Goal: Task Accomplishment & Management: Use online tool/utility

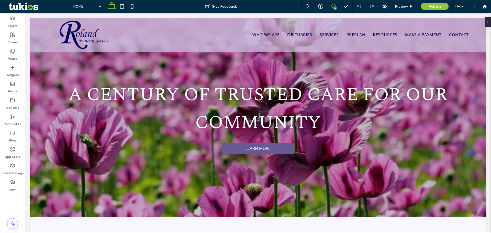
click at [334, 5] on icon at bounding box center [333, 6] width 4 height 4
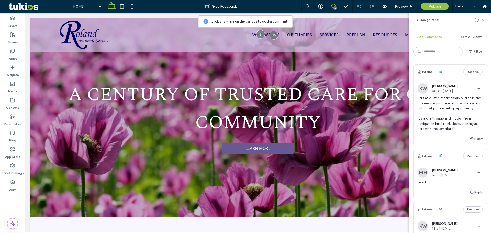
click at [484, 22] on span at bounding box center [483, 20] width 4 height 6
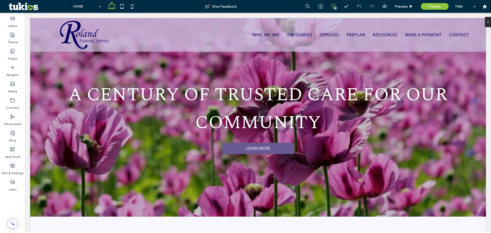
click at [333, 5] on icon at bounding box center [333, 6] width 4 height 4
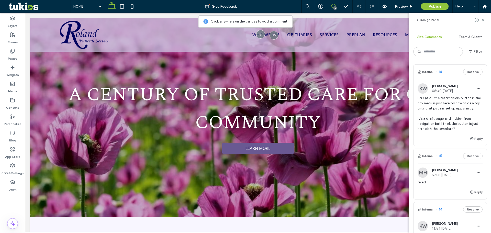
click at [333, 6] on icon at bounding box center [333, 6] width 4 height 4
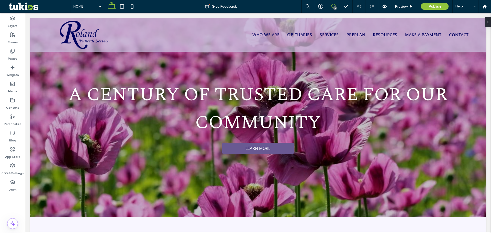
click at [334, 4] on icon at bounding box center [333, 6] width 4 height 4
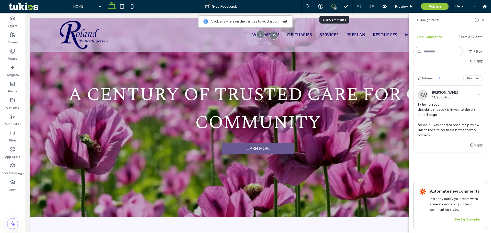
scroll to position [1084, 0]
click at [431, 109] on span "1 - home apge this obituaries box is linked to the plan ahead page. for qa 2 - …" at bounding box center [450, 120] width 65 height 36
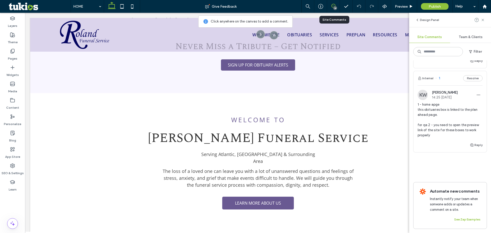
scroll to position [671, 0]
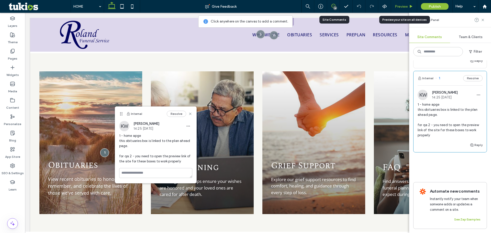
click at [402, 7] on span "Preview" at bounding box center [401, 6] width 13 height 4
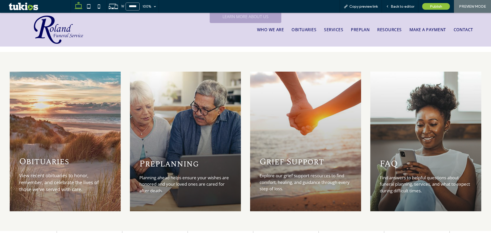
scroll to position [675, 0]
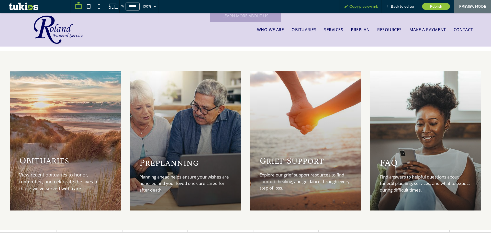
click at [367, 5] on span "Copy preview link" at bounding box center [363, 6] width 28 height 4
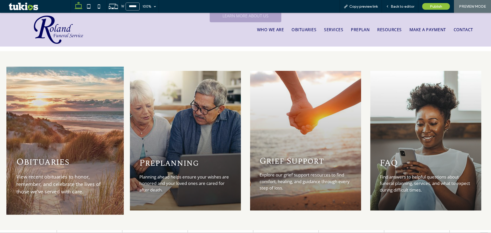
click at [78, 140] on div "Obituaries View recent obituaries to honor, remember, and celebrate the lives o…" at bounding box center [64, 141] width 117 height 148
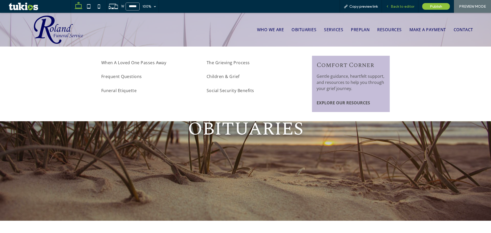
click at [395, 3] on div "Back to editor" at bounding box center [400, 6] width 37 height 13
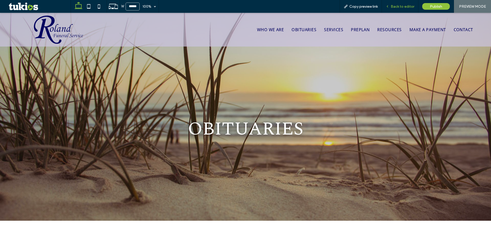
click at [396, 6] on span "Back to editor" at bounding box center [403, 6] width 24 height 4
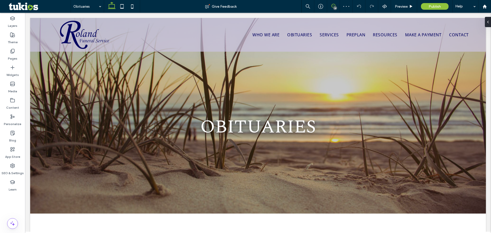
click at [333, 5] on icon at bounding box center [333, 6] width 4 height 4
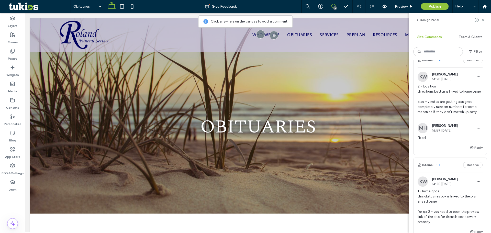
scroll to position [972, 0]
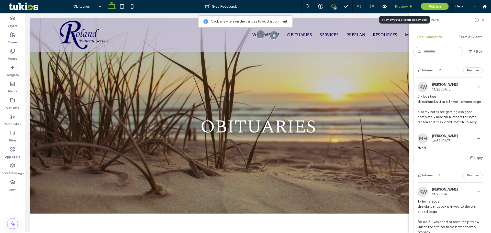
click at [406, 7] on span "Preview" at bounding box center [401, 6] width 13 height 4
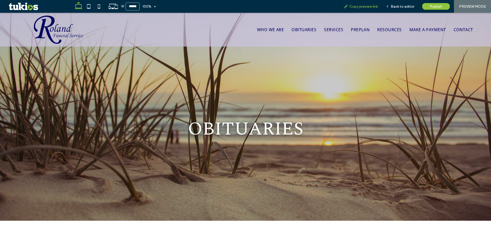
click at [370, 9] on div "Copy preview link" at bounding box center [361, 6] width 42 height 13
click at [368, 7] on span "Copy preview link" at bounding box center [363, 6] width 28 height 4
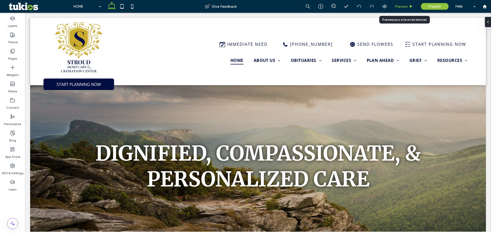
click at [407, 6] on span "Preview" at bounding box center [401, 6] width 13 height 4
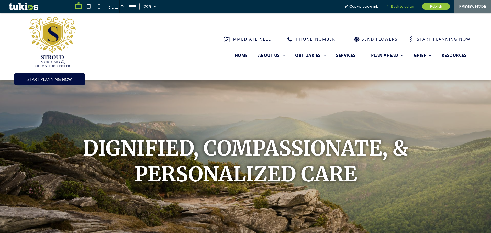
click at [405, 5] on span "Back to editor" at bounding box center [403, 6] width 24 height 4
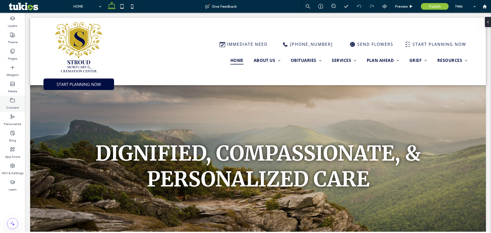
click at [15, 97] on div "Content" at bounding box center [12, 104] width 25 height 16
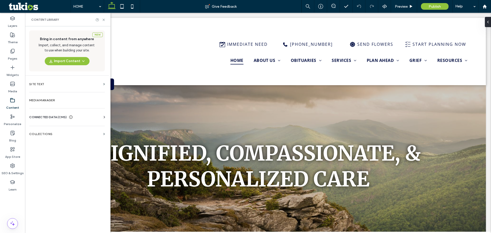
click at [70, 119] on icon at bounding box center [71, 117] width 4 height 4
click at [74, 134] on section "Business Info" at bounding box center [68, 130] width 78 height 12
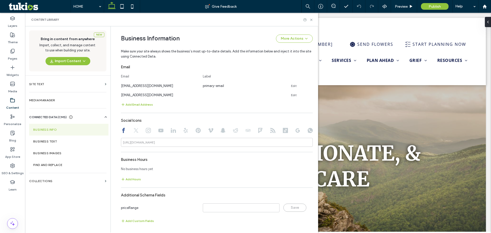
scroll to position [194, 0]
click at [21, 172] on label "SEO & Settings" at bounding box center [13, 171] width 22 height 7
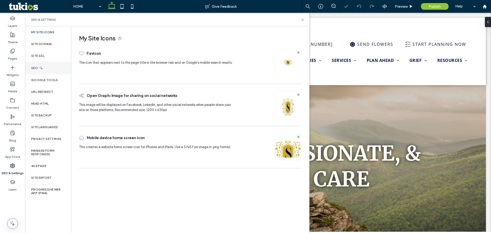
click at [51, 62] on div "SEO" at bounding box center [48, 68] width 46 height 13
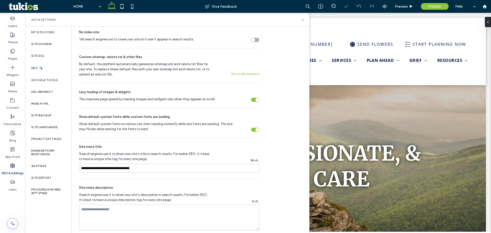
scroll to position [179, 0]
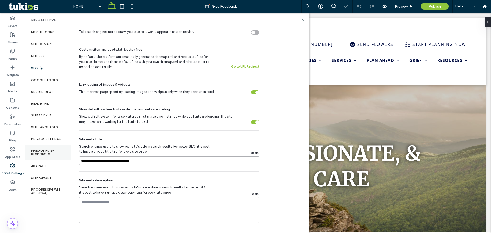
drag, startPoint x: 96, startPoint y: 161, endPoint x: 41, endPoint y: 157, distance: 55.1
click at [41, 157] on div "My Site Icons Site Domain Site SSL SEO Google Tools URL Redirect Head HTML Site…" at bounding box center [167, 129] width 284 height 207
click at [47, 83] on div "Google Tools" at bounding box center [48, 80] width 46 height 12
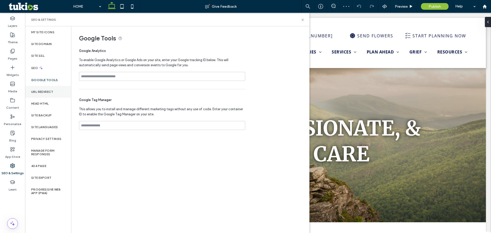
scroll to position [8, 0]
click at [54, 91] on div "URL Redirect" at bounding box center [48, 92] width 46 height 12
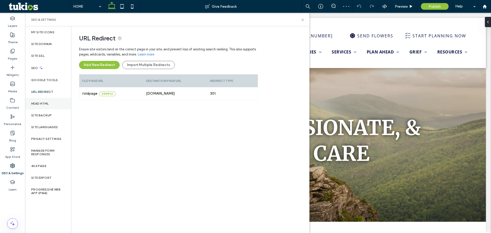
click at [55, 101] on div "Head HTML" at bounding box center [48, 104] width 46 height 12
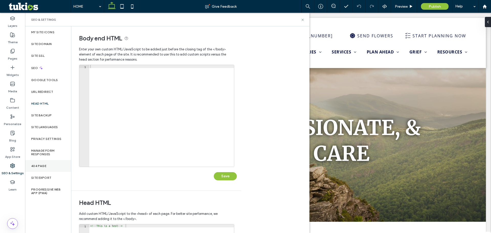
click at [50, 170] on div "404 Page" at bounding box center [48, 166] width 46 height 12
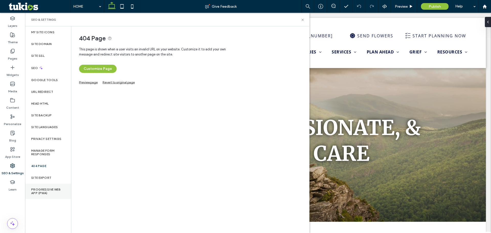
click at [60, 193] on label "Progressive Web App (PWA)" at bounding box center [48, 191] width 34 height 7
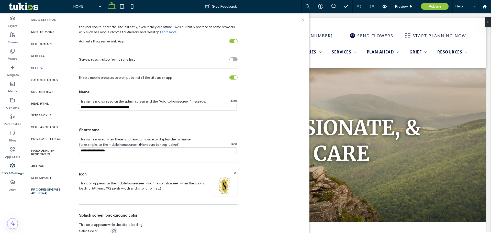
scroll to position [41, 0]
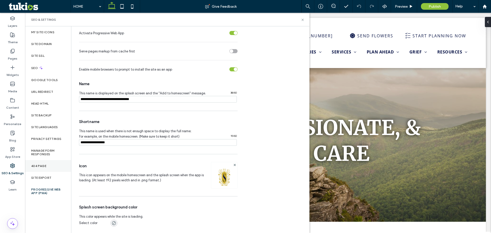
click at [60, 160] on div "404 Page" at bounding box center [48, 166] width 46 height 12
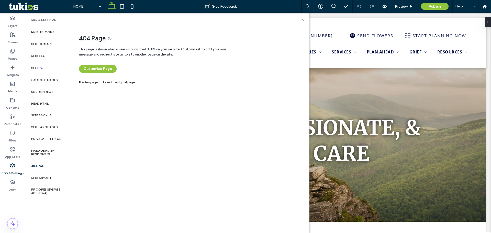
click at [90, 83] on link "Preview page" at bounding box center [88, 81] width 19 height 3
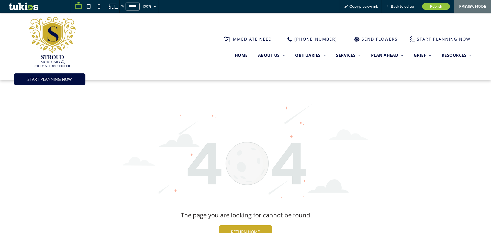
scroll to position [88, 0]
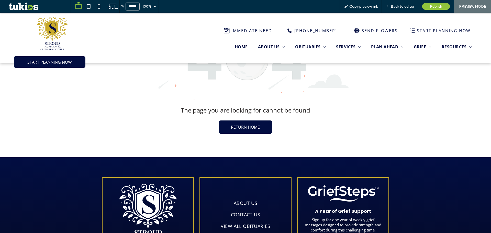
click at [241, 120] on link "RETURN HOME" at bounding box center [245, 126] width 53 height 13
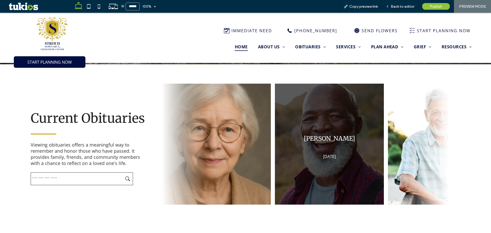
scroll to position [162, 0]
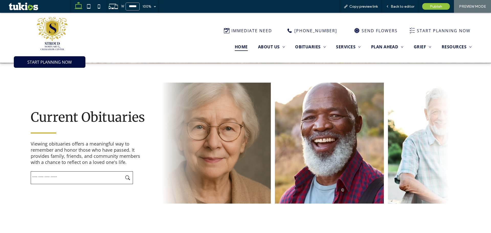
click at [86, 183] on input "text" at bounding box center [82, 177] width 102 height 13
type input "***"
click at [132, 139] on div "Current Obituaries Viewing obituaries offers a meaningful way to remember and h…" at bounding box center [88, 147] width 137 height 136
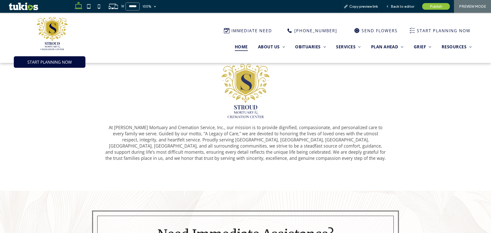
scroll to position [341, 0]
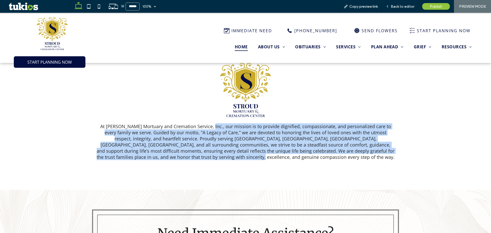
drag, startPoint x: 200, startPoint y: 127, endPoint x: 294, endPoint y: 152, distance: 97.1
click at [293, 154] on span "At Stroud’s Mortuary and Cremation Service, Inc., our mission is to provide dig…" at bounding box center [246, 141] width 298 height 37
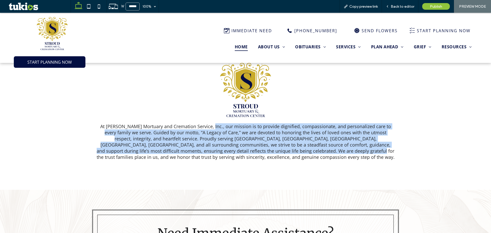
click at [294, 152] on span "At Stroud’s Mortuary and Cremation Service, Inc., our mission is to provide dig…" at bounding box center [246, 141] width 298 height 37
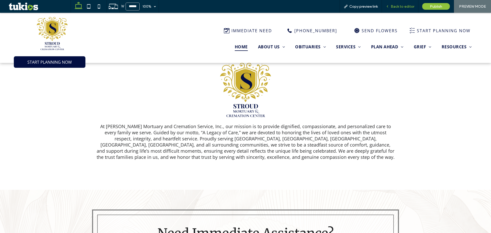
click at [391, 7] on div "Back to editor" at bounding box center [400, 6] width 36 height 4
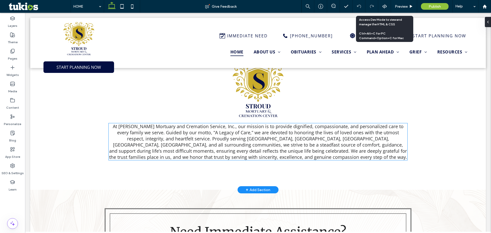
click at [259, 143] on span "At Stroud’s Mortuary and Cremation Service, Inc., our mission is to provide dig…" at bounding box center [258, 141] width 298 height 37
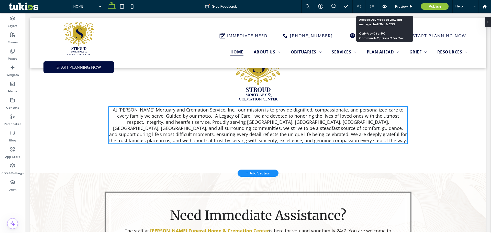
click at [259, 143] on div "At Stroud’s Mortuary and Cremation Service, Inc., our mission is to provide dig…" at bounding box center [258, 125] width 299 height 37
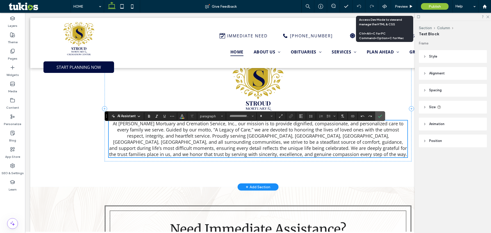
scroll to position [346, 0]
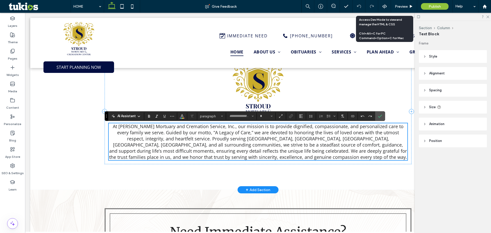
type input "*********"
type input "**"
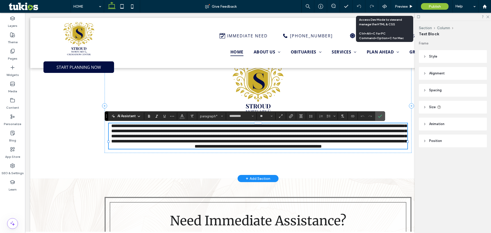
click at [240, 143] on span "**********" at bounding box center [258, 136] width 295 height 25
click at [407, 6] on span "Preview" at bounding box center [401, 6] width 13 height 4
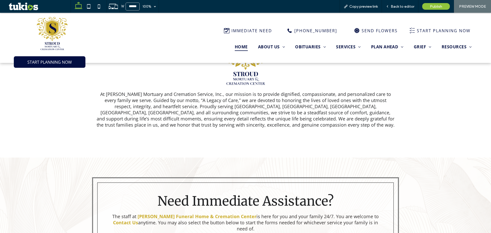
scroll to position [483, 0]
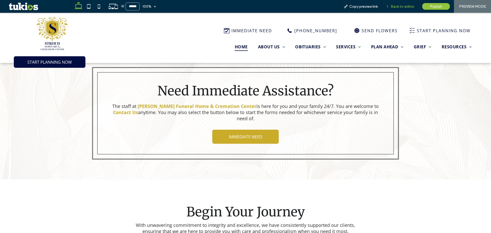
click at [393, 5] on span "Back to editor" at bounding box center [403, 6] width 24 height 4
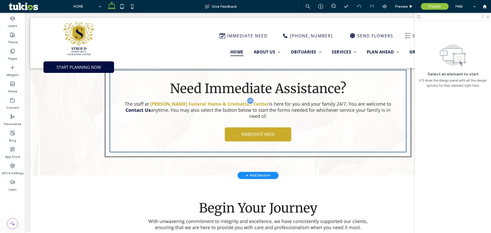
scroll to position [488, 0]
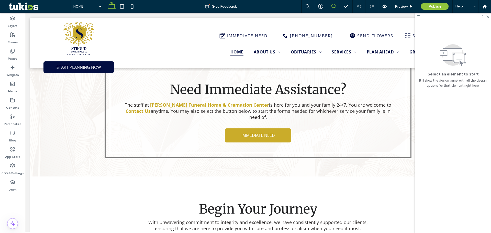
click at [334, 4] on icon at bounding box center [333, 6] width 4 height 4
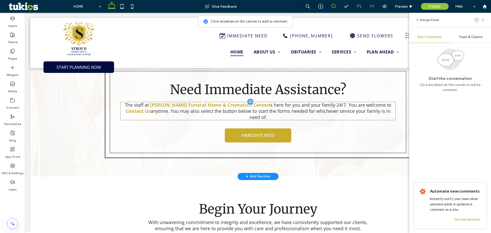
drag, startPoint x: 382, startPoint y: 110, endPoint x: 383, endPoint y: 113, distance: 3.3
click at [382, 110] on span "anytime. You may also select the button below to start the forms needed for whi…" at bounding box center [271, 114] width 240 height 12
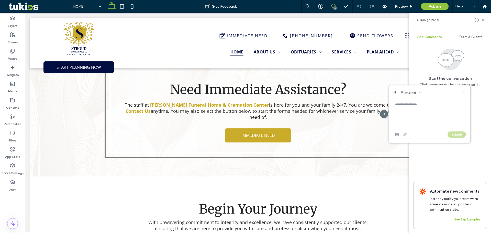
click at [406, 113] on textarea at bounding box center [429, 113] width 73 height 26
type textarea "**********"
click at [452, 131] on div "Submit" at bounding box center [429, 134] width 73 height 8
click at [451, 132] on button "Submit" at bounding box center [456, 134] width 18 height 6
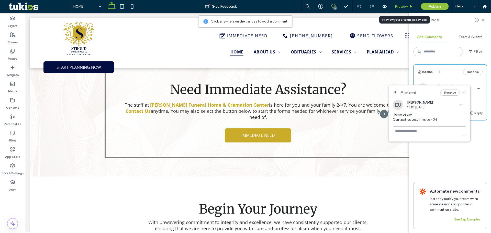
click at [405, 6] on span "Preview" at bounding box center [401, 6] width 13 height 4
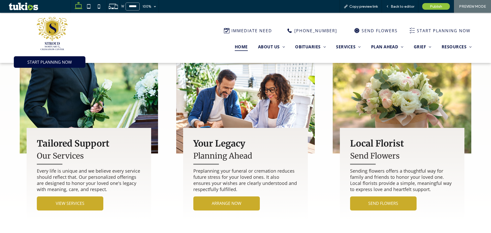
scroll to position [765, 0]
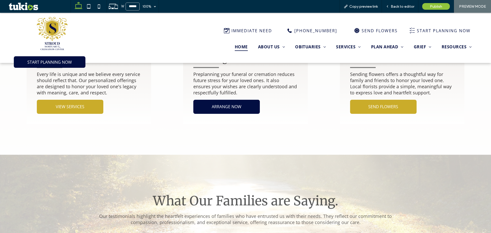
drag, startPoint x: 209, startPoint y: 99, endPoint x: 249, endPoint y: 120, distance: 45.1
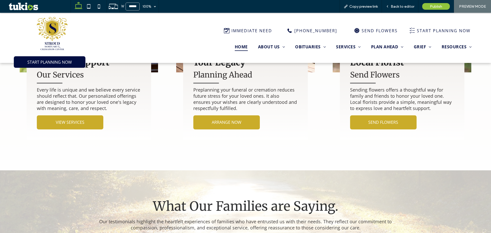
scroll to position [662, 0]
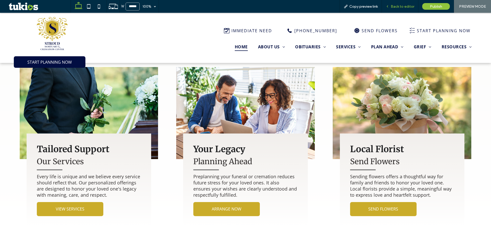
click at [400, 8] on span "Back to editor" at bounding box center [403, 6] width 24 height 4
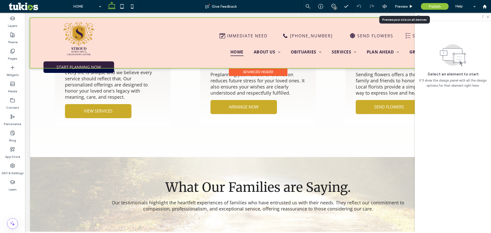
scroll to position [767, 0]
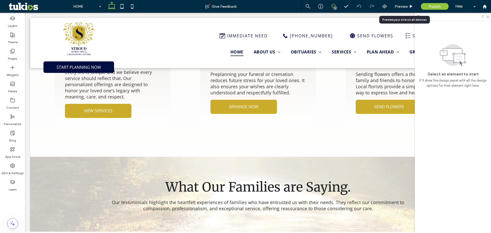
click at [334, 4] on use at bounding box center [333, 6] width 4 height 4
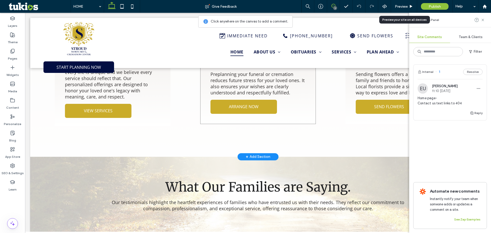
click at [241, 114] on div "Your Legacy Planning Ahead Preplanning your funeral or cremation reduces future…" at bounding box center [258, 77] width 116 height 93
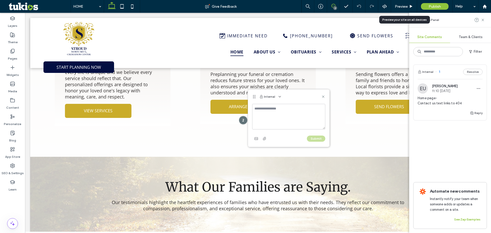
drag, startPoint x: 295, startPoint y: 120, endPoint x: 300, endPoint y: 126, distance: 7.8
click at [294, 121] on textarea at bounding box center [288, 117] width 73 height 26
type textarea "**********"
click at [318, 136] on button "Submit" at bounding box center [316, 139] width 18 height 6
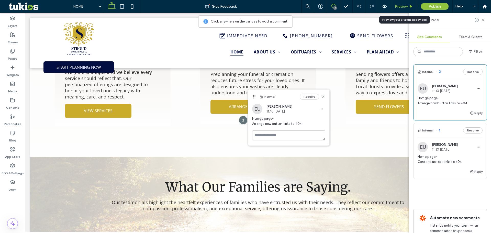
click at [401, 6] on span "Preview" at bounding box center [401, 6] width 13 height 4
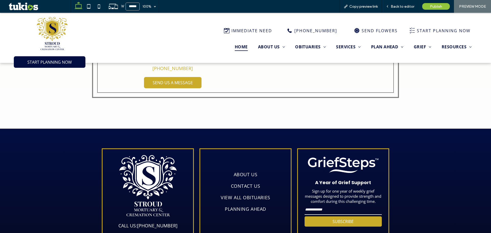
scroll to position [1145, 0]
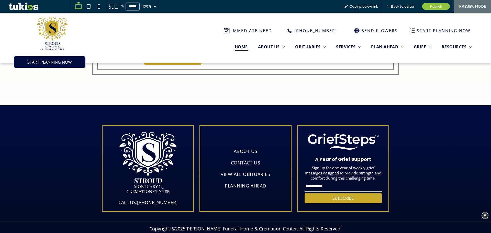
click at [330, 181] on input "email" at bounding box center [343, 186] width 77 height 10
type input "***"
click at [318, 194] on div "A Year of Grief Support Sign up for one year of weekly grief messages designed …" at bounding box center [343, 168] width 92 height 87
click at [318, 193] on button "SUBSCRIBE" at bounding box center [343, 198] width 77 height 10
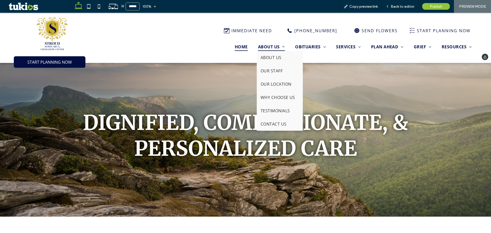
scroll to position [0, 0]
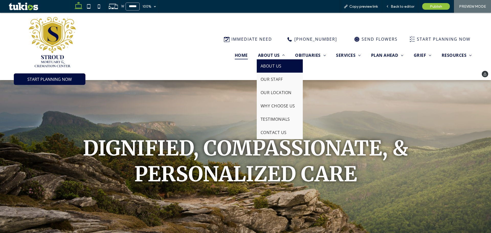
drag, startPoint x: 262, startPoint y: 68, endPoint x: 262, endPoint y: 81, distance: 12.5
click at [262, 68] on span "ABOUT US" at bounding box center [271, 66] width 21 height 6
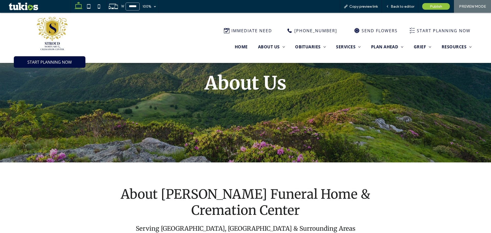
scroll to position [187, 0]
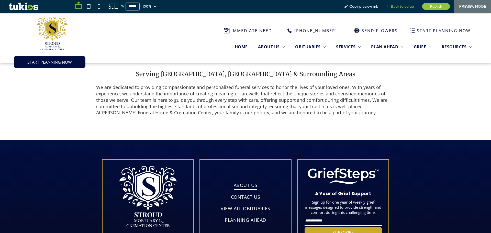
click at [400, 7] on span "Back to editor" at bounding box center [403, 6] width 24 height 4
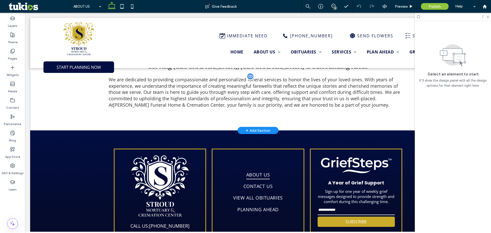
scroll to position [208, 0]
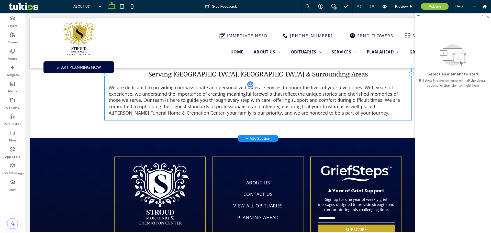
click at [225, 96] on span "We are dedicated to providing compassionate and personalized funeral services t…" at bounding box center [254, 99] width 291 height 31
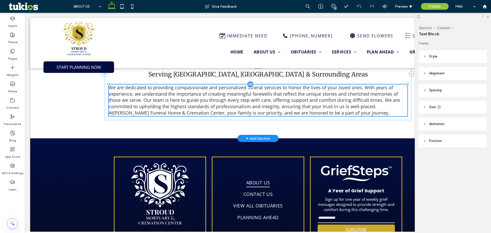
click at [225, 96] on div "We are dedicated to providing compassionate and personalized funeral services t…" at bounding box center [258, 100] width 299 height 32
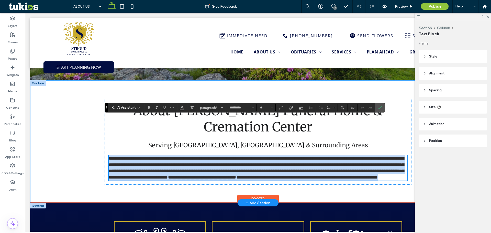
scroll to position [132, 0]
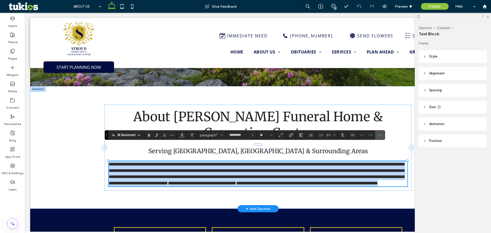
click at [317, 163] on span "**********" at bounding box center [256, 174] width 295 height 24
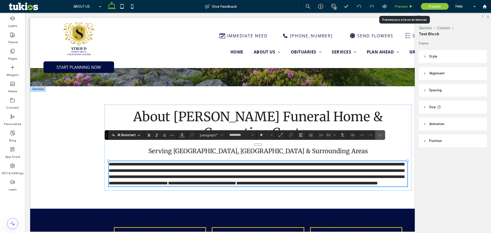
click at [406, 8] on span "Preview" at bounding box center [401, 6] width 13 height 4
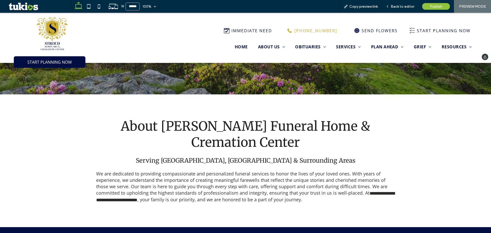
scroll to position [127, 0]
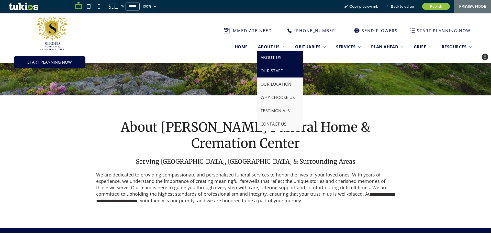
click at [272, 71] on span "OUR STAFF" at bounding box center [272, 71] width 22 height 6
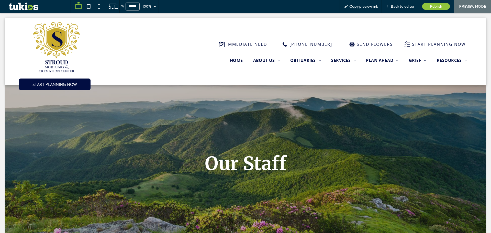
scroll to position [0, 0]
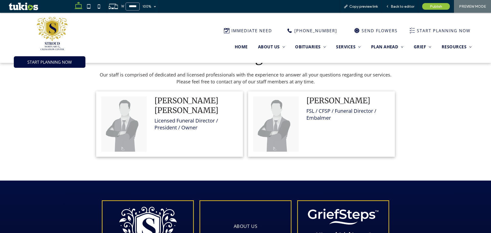
scroll to position [137, 0]
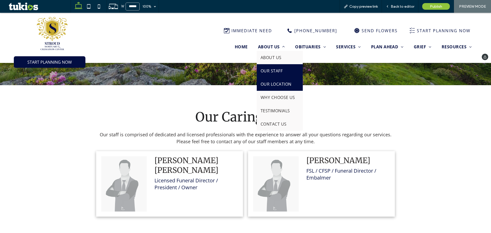
click at [272, 81] on span "OUR LOCATION" at bounding box center [276, 84] width 31 height 6
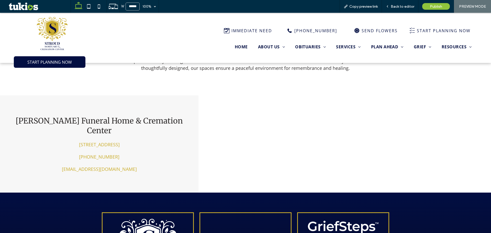
scroll to position [239, 0]
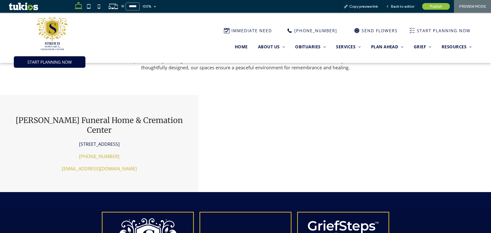
drag, startPoint x: 113, startPoint y: 139, endPoint x: 111, endPoint y: 143, distance: 4.2
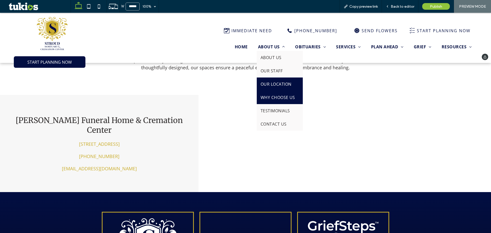
click at [275, 95] on span "WHY CHOOSE US" at bounding box center [278, 98] width 35 height 6
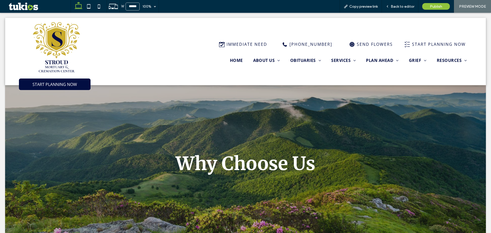
scroll to position [0, 0]
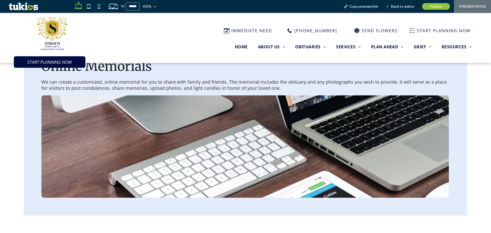
scroll to position [214, 0]
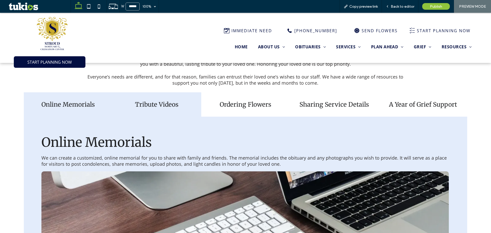
click at [161, 103] on h4 "Tribute Videos" at bounding box center [157, 104] width 83 height 8
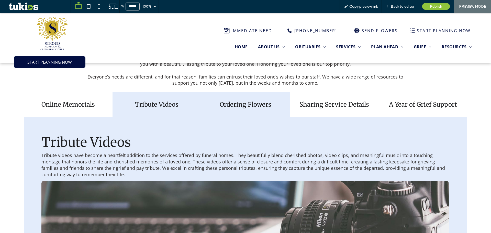
drag, startPoint x: 252, startPoint y: 102, endPoint x: 264, endPoint y: 101, distance: 12.6
click at [252, 103] on h4 "Ordering Flowers" at bounding box center [245, 104] width 83 height 8
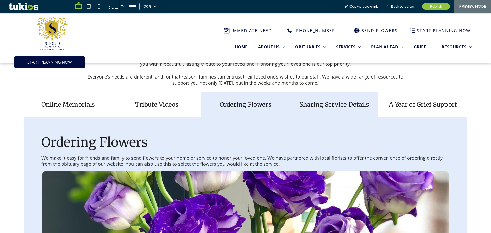
drag, startPoint x: 314, startPoint y: 94, endPoint x: 318, endPoint y: 94, distance: 3.3
click at [315, 94] on div "Sharing Service Details" at bounding box center [334, 104] width 89 height 24
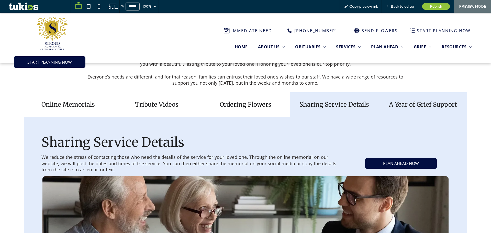
click at [450, 95] on div "A Year of Grief Support" at bounding box center [422, 104] width 89 height 24
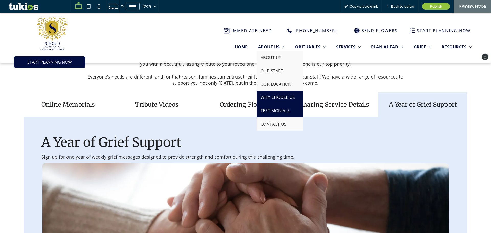
click at [276, 110] on span "TESTIMONIALS" at bounding box center [275, 111] width 29 height 6
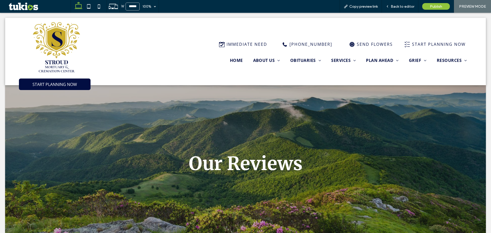
scroll to position [0, 0]
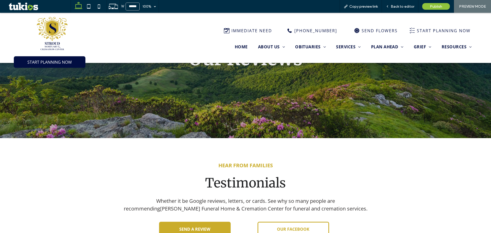
scroll to position [136, 0]
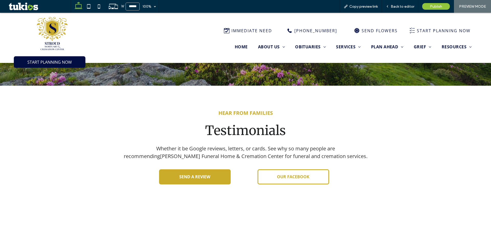
drag, startPoint x: 219, startPoint y: 177, endPoint x: 234, endPoint y: 169, distance: 17.2
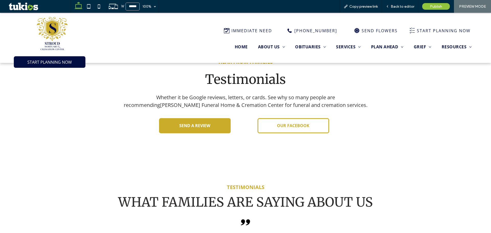
scroll to position [213, 0]
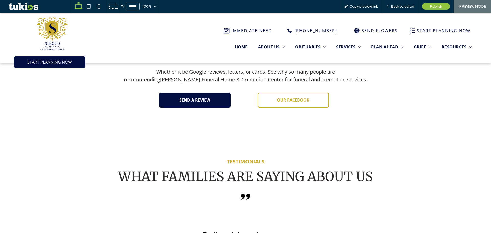
click at [210, 100] on link "SEND A REVIEW" at bounding box center [195, 100] width 72 height 15
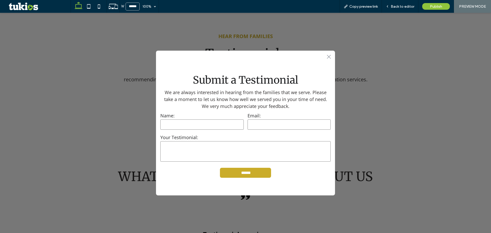
drag, startPoint x: 327, startPoint y: 57, endPoint x: 374, endPoint y: 13, distance: 65.3
click at [327, 58] on div ".st0-1091118977{fill-rule:evenodd;clip-rule:evenodd;}" at bounding box center [245, 56] width 179 height 11
click at [397, 7] on span "Back to editor" at bounding box center [403, 6] width 24 height 4
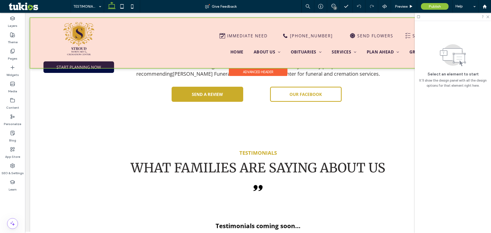
scroll to position [207, 0]
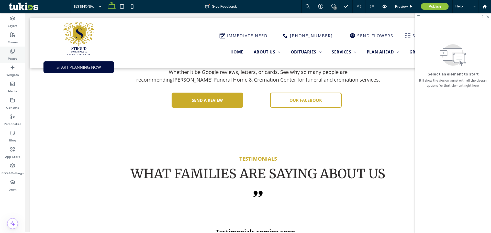
click at [10, 53] on icon at bounding box center [12, 51] width 5 height 5
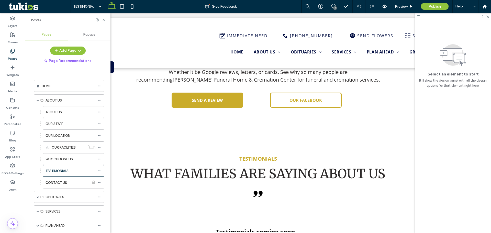
click at [91, 38] on div "Popups" at bounding box center [89, 34] width 43 height 11
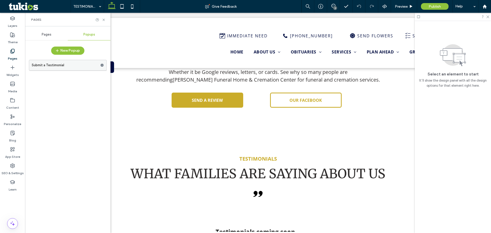
click at [78, 63] on label "Submit a Testimonial" at bounding box center [66, 65] width 69 height 10
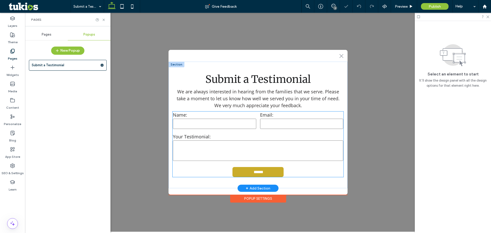
click at [256, 117] on div "Name:" at bounding box center [214, 121] width 87 height 22
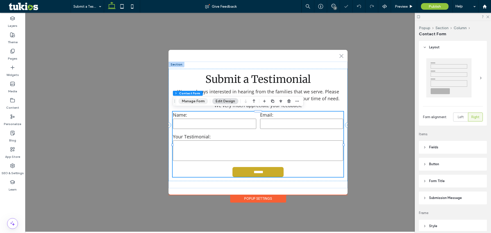
click at [197, 100] on button "Manage Form" at bounding box center [192, 101] width 29 height 6
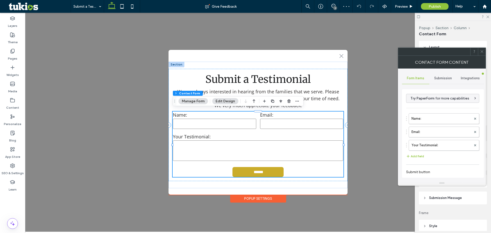
click at [438, 79] on span "Submission" at bounding box center [443, 78] width 18 height 4
drag, startPoint x: 428, startPoint y: 115, endPoint x: 429, endPoint y: 106, distance: 8.4
click at [429, 108] on div "New submission notification Actions after submission Tracking" at bounding box center [443, 117] width 74 height 47
click at [429, 106] on label "New submission notification" at bounding box center [443, 102] width 68 height 10
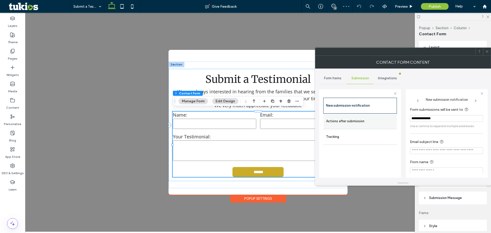
click at [386, 124] on label "Actions after submission" at bounding box center [360, 121] width 68 height 10
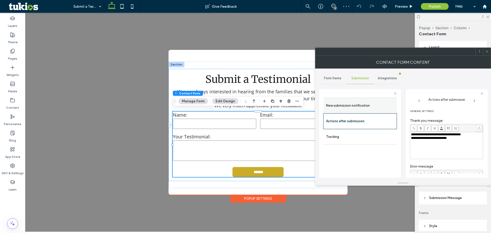
click at [373, 110] on label "New submission notification" at bounding box center [360, 105] width 68 height 10
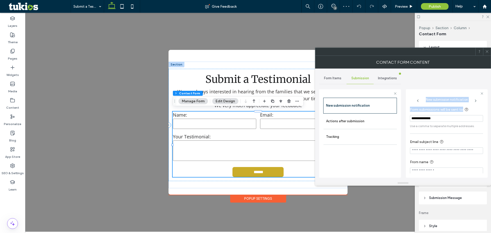
drag, startPoint x: 447, startPoint y: 114, endPoint x: 401, endPoint y: 124, distance: 47.0
click at [391, 122] on div "**********" at bounding box center [360, 132] width 82 height 95
click at [442, 118] on input "**********" at bounding box center [446, 118] width 73 height 7
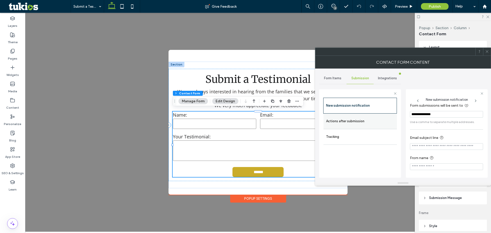
type input "**********"
drag, startPoint x: 378, startPoint y: 119, endPoint x: 393, endPoint y: 117, distance: 14.4
click at [379, 118] on label "Actions after submission" at bounding box center [360, 121] width 68 height 10
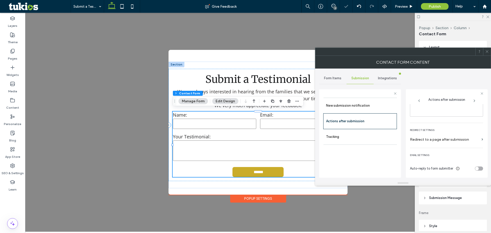
click at [475, 169] on div "toggle" at bounding box center [477, 169] width 4 height 4
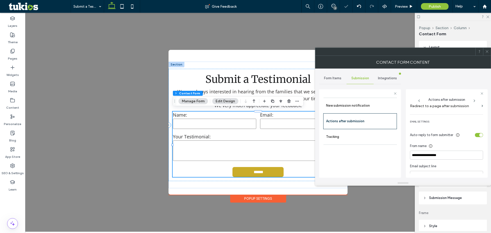
scroll to position [139, 0]
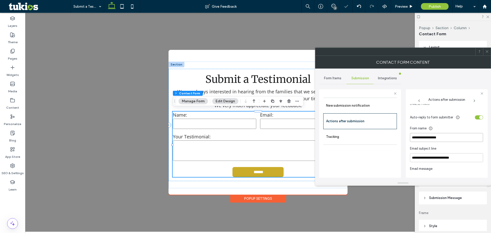
click at [451, 136] on input "**********" at bounding box center [446, 137] width 73 height 9
type input "**********"
drag, startPoint x: 469, startPoint y: 135, endPoint x: 467, endPoint y: 138, distance: 3.4
click at [467, 138] on input "**********" at bounding box center [446, 137] width 73 height 9
click at [475, 115] on div "Auto-reply to form submitter" at bounding box center [446, 117] width 73 height 9
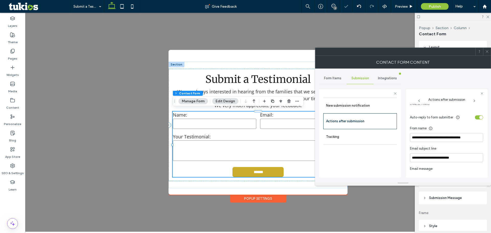
click at [475, 117] on div "toggle" at bounding box center [479, 117] width 8 height 4
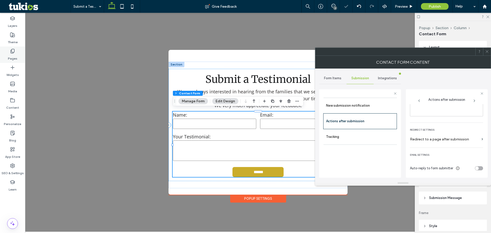
click at [11, 62] on div "Pages" at bounding box center [12, 55] width 25 height 16
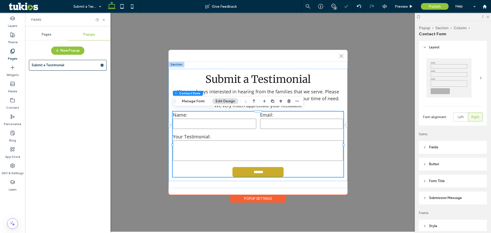
click at [47, 29] on div "Pages" at bounding box center [46, 34] width 43 height 11
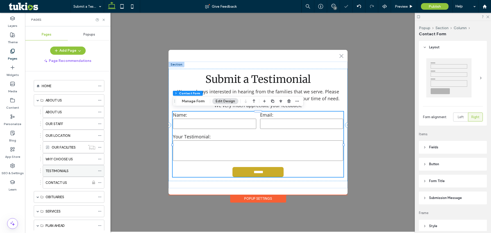
click at [58, 170] on label "TESTIMONIALS" at bounding box center [57, 170] width 23 height 9
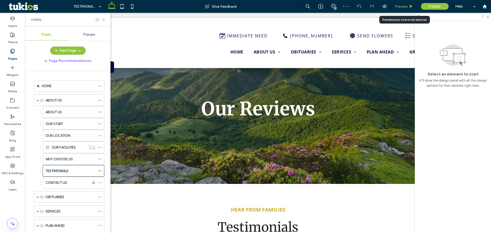
click at [405, 5] on span "Preview" at bounding box center [401, 6] width 13 height 4
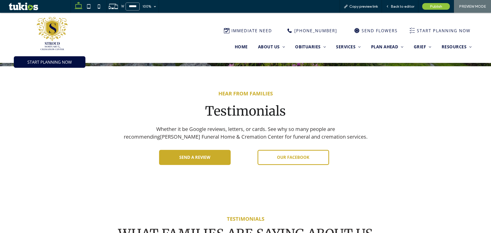
scroll to position [158, 0]
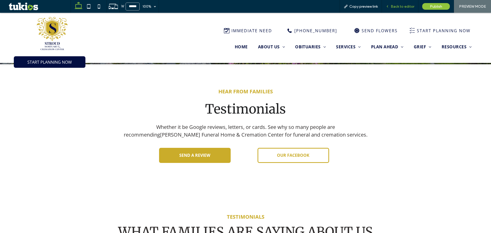
click at [396, 5] on span "Back to editor" at bounding box center [403, 6] width 24 height 4
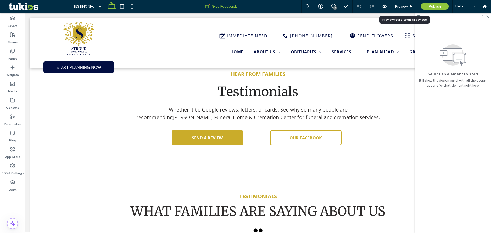
scroll to position [163, 0]
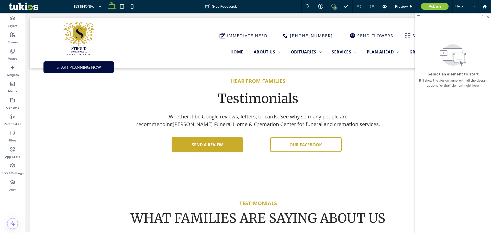
click at [332, 6] on use at bounding box center [333, 6] width 4 height 4
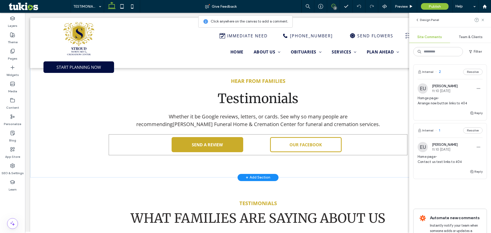
click at [346, 146] on div "SEND A REVIEW OUR FACEBOOK" at bounding box center [258, 144] width 299 height 21
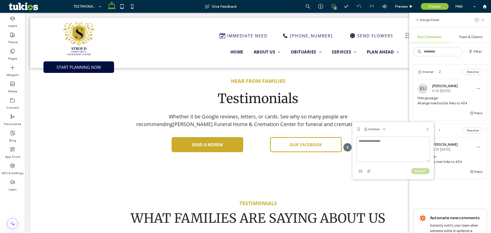
click at [379, 151] on textarea at bounding box center [392, 149] width 73 height 26
type textarea "**********"
click at [422, 169] on button "Submit" at bounding box center [420, 171] width 18 height 6
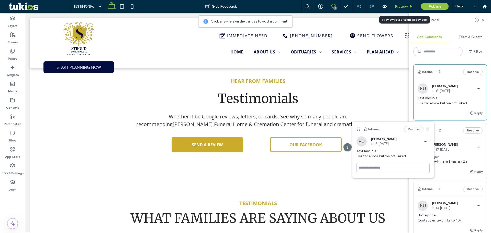
click at [396, 5] on span "Preview" at bounding box center [401, 6] width 13 height 4
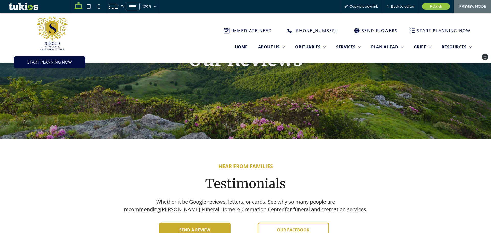
scroll to position [15, 0]
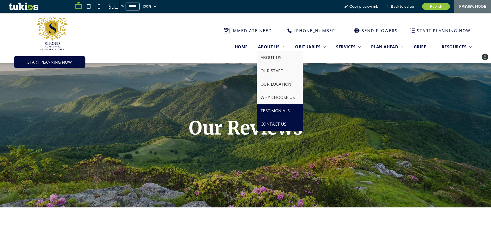
click at [277, 128] on link "CONTACT US" at bounding box center [280, 123] width 46 height 13
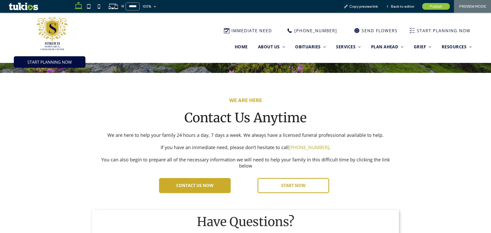
scroll to position [162, 0]
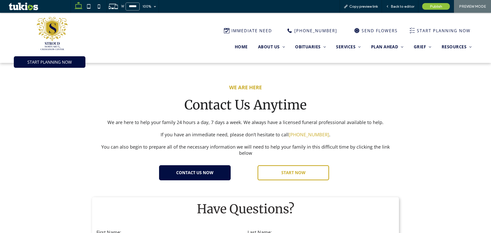
drag, startPoint x: 205, startPoint y: 171, endPoint x: 227, endPoint y: 172, distance: 22.0
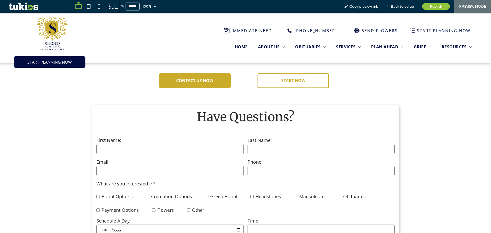
scroll to position [264, 0]
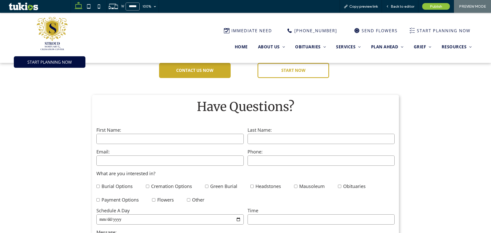
click at [165, 134] on input "text" at bounding box center [169, 139] width 147 height 10
type input "***"
click at [283, 134] on input "text" at bounding box center [321, 139] width 147 height 10
type input "***"
click at [400, 4] on span "Back to editor" at bounding box center [403, 6] width 24 height 4
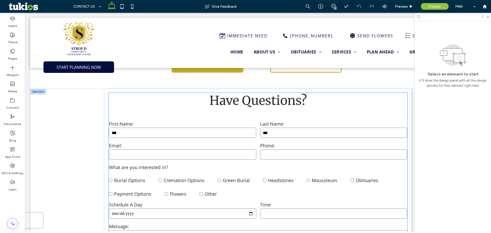
scroll to position [259, 0]
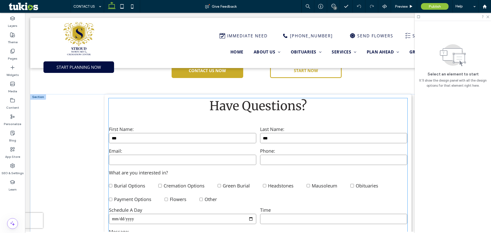
click at [248, 146] on div "Email:" at bounding box center [182, 157] width 151 height 22
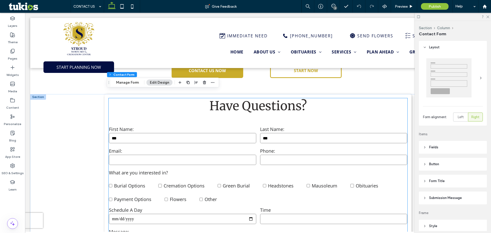
type input "*"
type input "***"
type input "*"
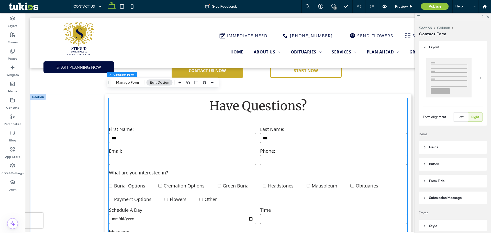
type input "***"
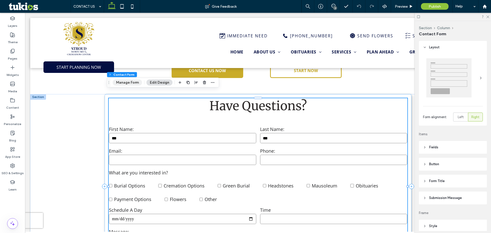
click at [131, 85] on button "Manage Form" at bounding box center [127, 83] width 29 height 6
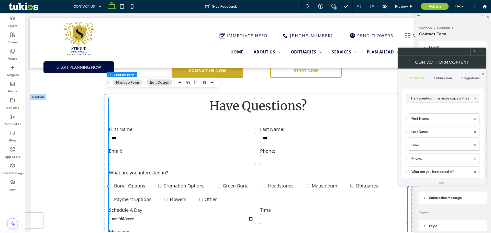
click at [430, 76] on div "Submission" at bounding box center [442, 78] width 27 height 11
click at [435, 106] on label "New submission notification" at bounding box center [443, 102] width 68 height 10
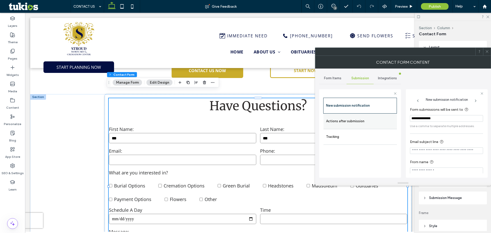
click at [373, 119] on label "Actions after submission" at bounding box center [360, 121] width 68 height 10
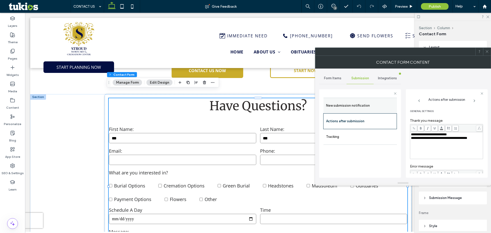
drag, startPoint x: 383, startPoint y: 105, endPoint x: 395, endPoint y: 111, distance: 14.1
click at [383, 105] on label "New submission notification" at bounding box center [360, 105] width 68 height 10
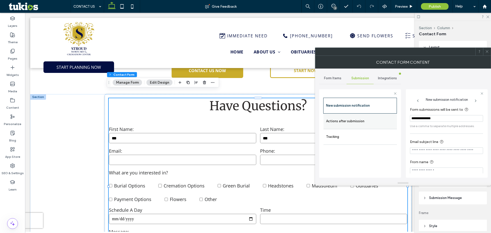
drag, startPoint x: 435, startPoint y: 118, endPoint x: 384, endPoint y: 120, distance: 51.4
click at [384, 120] on div "**********" at bounding box center [360, 132] width 82 height 95
type input "**********"
click at [375, 121] on label "Actions after submission" at bounding box center [360, 121] width 68 height 10
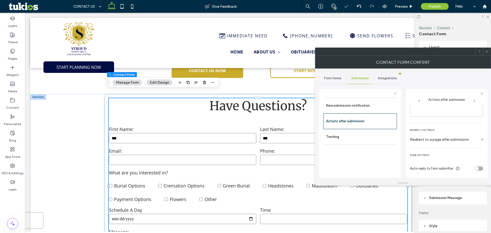
click at [476, 167] on div "toggle" at bounding box center [479, 168] width 8 height 4
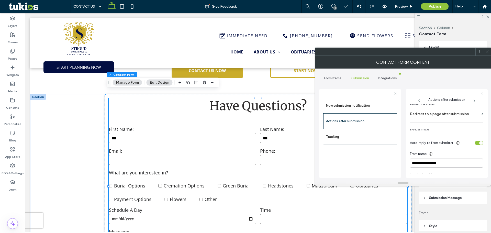
click at [462, 164] on input "**********" at bounding box center [446, 163] width 73 height 9
type input "**********"
click at [475, 143] on div "toggle" at bounding box center [479, 143] width 8 height 4
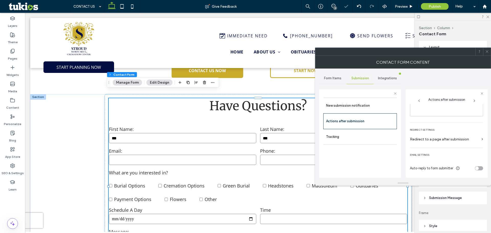
scroll to position [88, 0]
click at [406, 4] on div "Preview" at bounding box center [404, 6] width 26 height 13
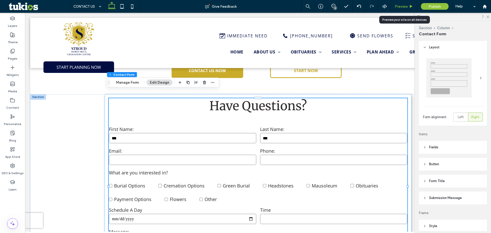
click at [403, 7] on span "Preview" at bounding box center [401, 6] width 13 height 4
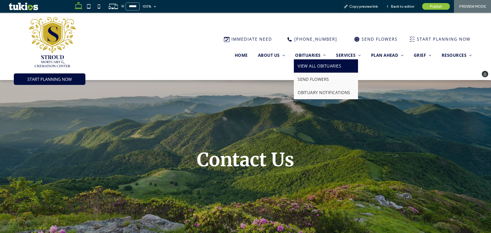
click at [312, 65] on span "VIEW ALL OBITUARIES" at bounding box center [319, 66] width 43 height 6
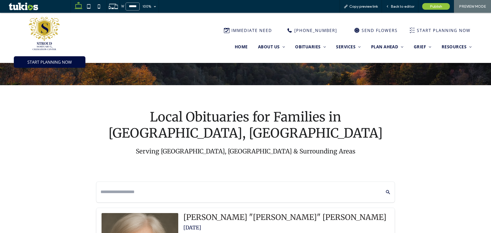
scroll to position [136, 0]
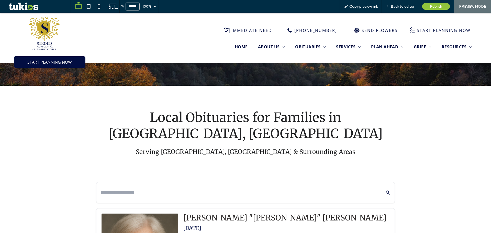
click at [258, 182] on div at bounding box center [245, 192] width 298 height 20
drag, startPoint x: 254, startPoint y: 172, endPoint x: 253, endPoint y: 149, distance: 23.0
click at [254, 188] on input "text" at bounding box center [237, 192] width 274 height 9
type input "*"
click at [379, 186] on button "Search Obituaries" at bounding box center [385, 192] width 12 height 12
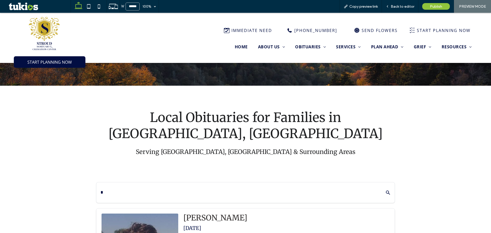
drag, startPoint x: 182, startPoint y: 175, endPoint x: 33, endPoint y: 178, distance: 148.1
click at [379, 186] on button "Search Obituaries" at bounding box center [385, 192] width 12 height 12
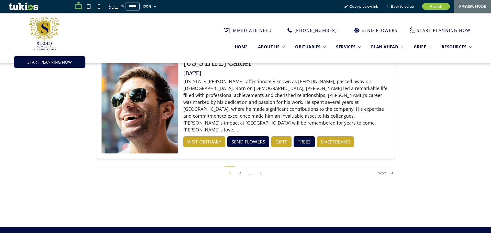
scroll to position [1287, 0]
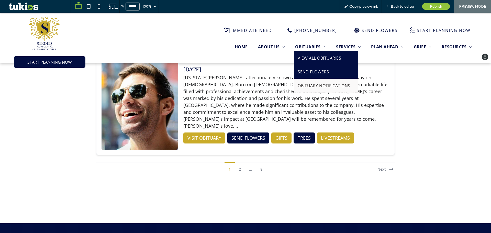
click at [319, 76] on link "SEND FLOWERS" at bounding box center [326, 72] width 64 height 14
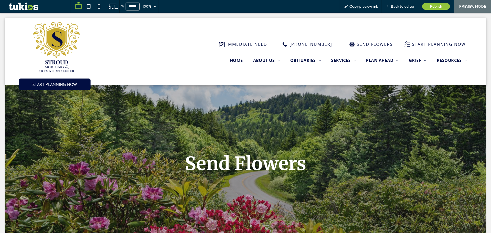
scroll to position [0, 0]
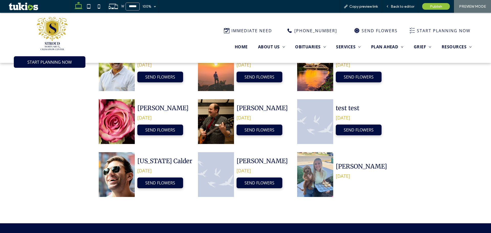
scroll to position [343, 0]
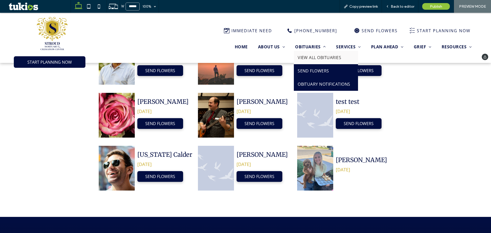
click at [314, 81] on span "OBITUARY NOTIFICATIONS" at bounding box center [324, 84] width 53 height 6
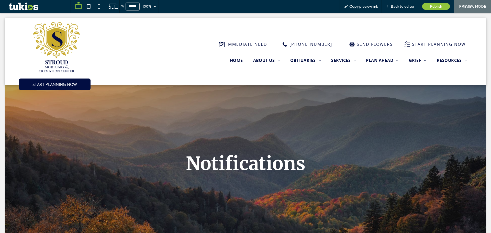
scroll to position [0, 0]
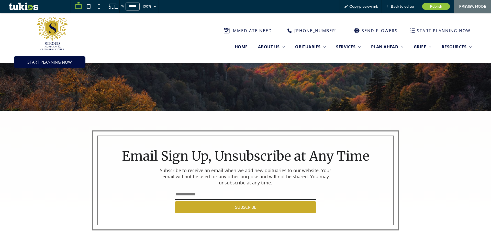
scroll to position [136, 0]
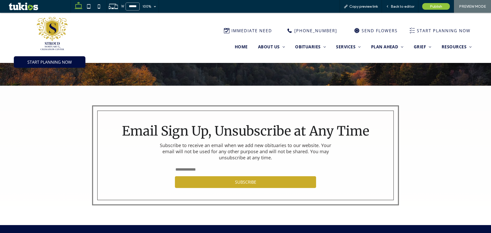
click at [206, 167] on input "email" at bounding box center [245, 169] width 141 height 10
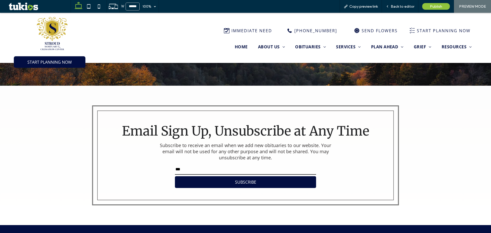
type input "***"
click at [269, 183] on button "SUBSCRIBE" at bounding box center [245, 182] width 141 height 12
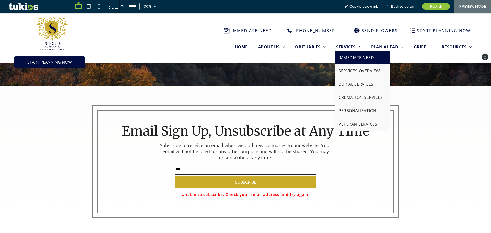
click at [344, 56] on span "IMMEDIATE NEED" at bounding box center [356, 58] width 35 height 6
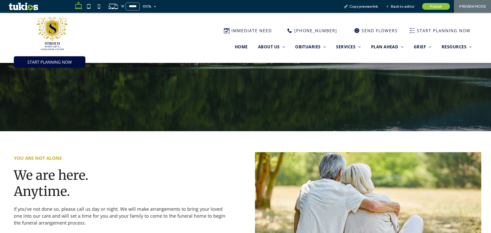
scroll to position [162, 0]
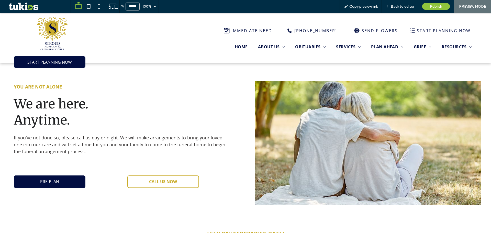
drag, startPoint x: 73, startPoint y: 179, endPoint x: 129, endPoint y: 186, distance: 56.4
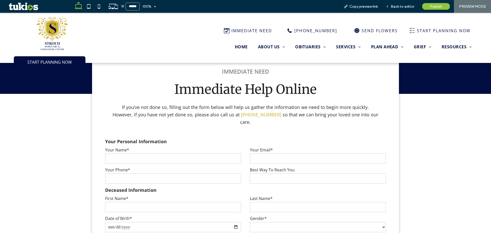
scroll to position [622, 0]
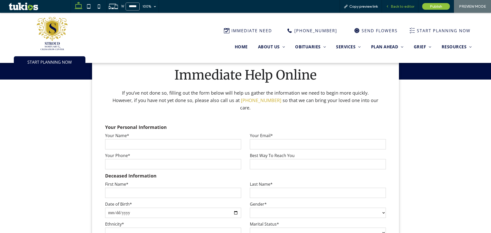
click at [402, 5] on span "Back to editor" at bounding box center [403, 6] width 24 height 4
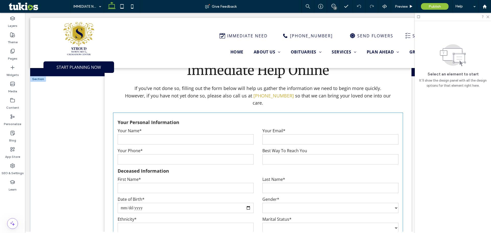
scroll to position [614, 0]
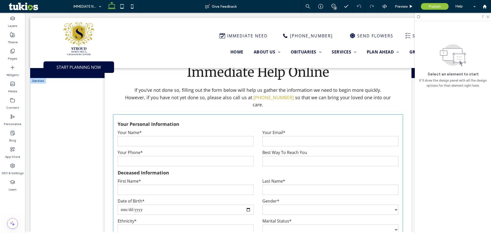
click at [256, 150] on div "Your Phone*" at bounding box center [185, 158] width 145 height 17
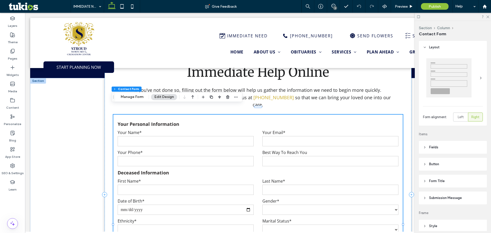
type input "*"
type input "***"
type input "*"
type input "***"
click at [135, 95] on button "Manage Form" at bounding box center [131, 97] width 29 height 6
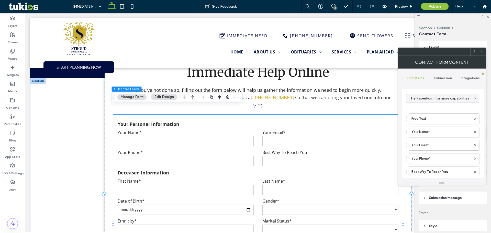
click at [438, 72] on div "**********" at bounding box center [443, 125] width 82 height 112
click at [439, 75] on div "Submission" at bounding box center [442, 78] width 27 height 11
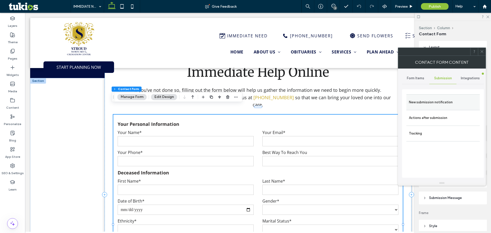
click at [429, 100] on label "New submission notification" at bounding box center [443, 102] width 68 height 10
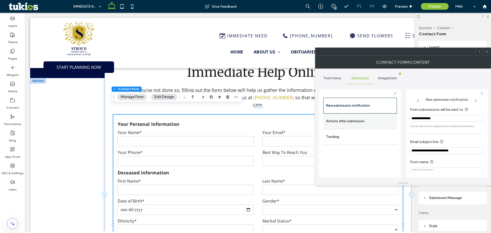
click at [372, 120] on label "Actions after submission" at bounding box center [360, 121] width 68 height 10
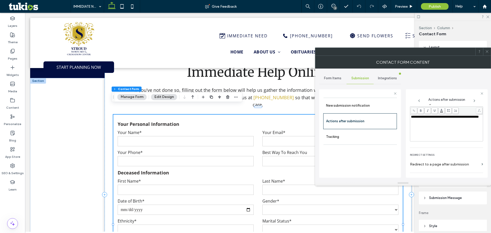
scroll to position [88, 0]
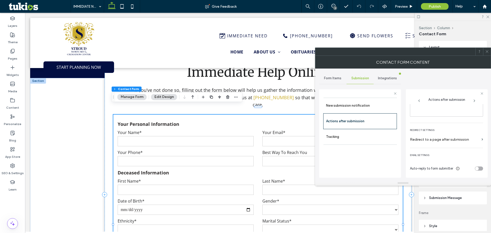
click at [480, 167] on div "Auto-reply to form submitter" at bounding box center [446, 168] width 73 height 9
click at [476, 166] on div "Auto-reply to form submitter" at bounding box center [446, 168] width 73 height 9
click at [478, 169] on div "toggle" at bounding box center [479, 168] width 8 height 4
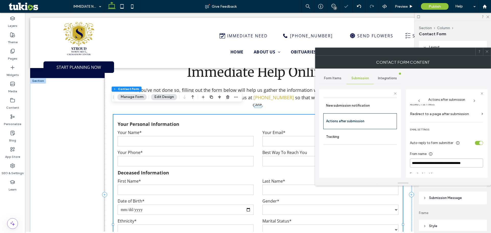
click at [460, 165] on input "**********" at bounding box center [446, 163] width 73 height 9
click at [479, 144] on div "toggle" at bounding box center [481, 143] width 4 height 4
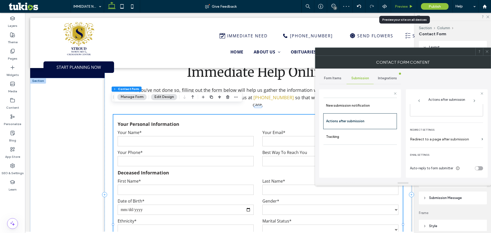
click at [401, 7] on span "Preview" at bounding box center [401, 6] width 13 height 4
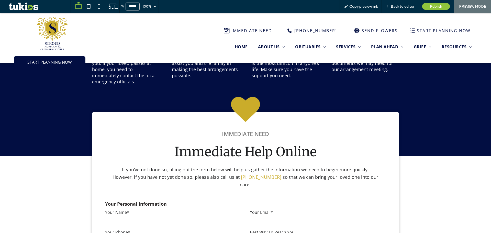
scroll to position [461, 0]
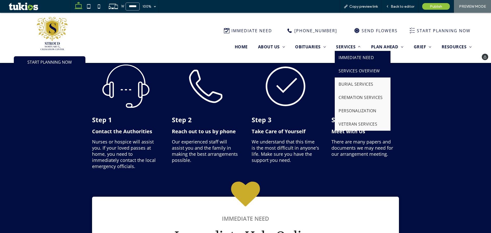
click at [364, 72] on span "SERVICES OVERVIEW" at bounding box center [359, 71] width 41 height 6
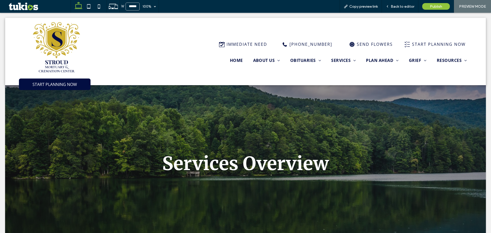
scroll to position [0, 0]
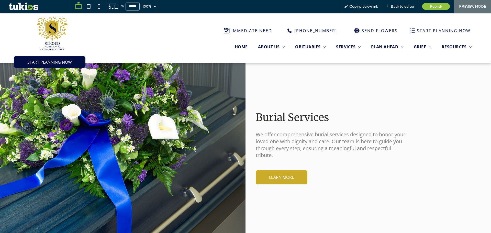
scroll to position [290, 0]
drag, startPoint x: 290, startPoint y: 179, endPoint x: 277, endPoint y: 157, distance: 25.0
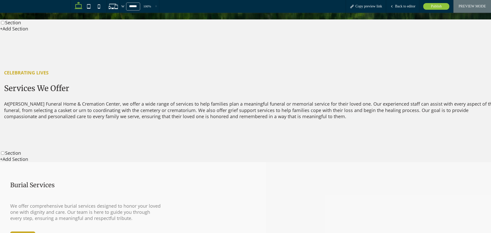
drag, startPoint x: 207, startPoint y: 158, endPoint x: 209, endPoint y: 152, distance: 6.0
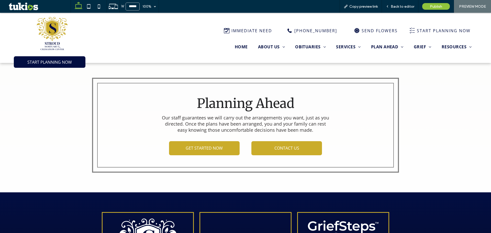
scroll to position [1005, 0]
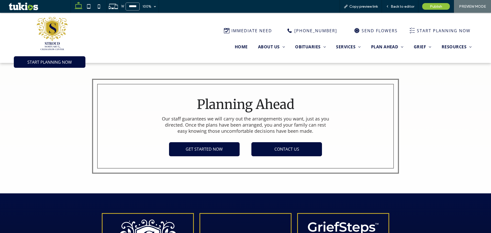
drag, startPoint x: 209, startPoint y: 152, endPoint x: 259, endPoint y: 148, distance: 50.6
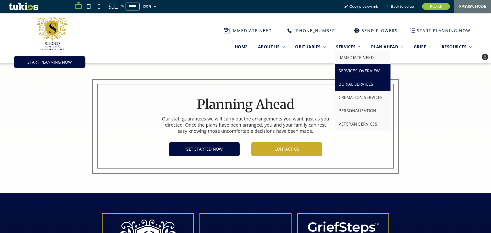
click at [360, 80] on link "BURIAL SERVICES" at bounding box center [363, 83] width 56 height 13
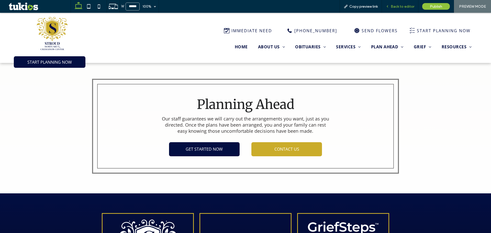
click at [392, 5] on span "Back to editor" at bounding box center [403, 6] width 24 height 4
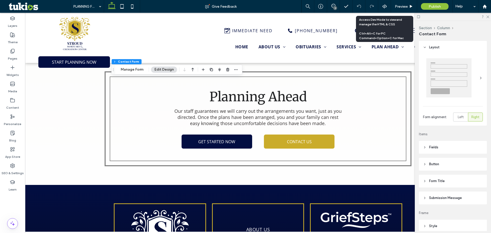
type input "*"
type input "***"
type input "*"
type input "***"
click at [121, 73] on div "Section Column Contact Form Manage Form Edit Design" at bounding box center [176, 70] width 131 height 10
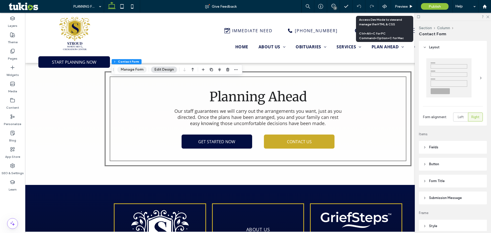
click at [124, 70] on button "Manage Form" at bounding box center [131, 69] width 29 height 6
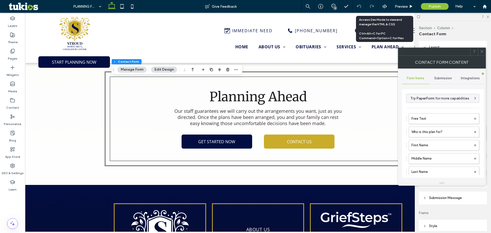
click at [418, 76] on span "Form Items" at bounding box center [415, 78] width 17 height 4
click at [432, 80] on div "Submission" at bounding box center [442, 78] width 27 height 11
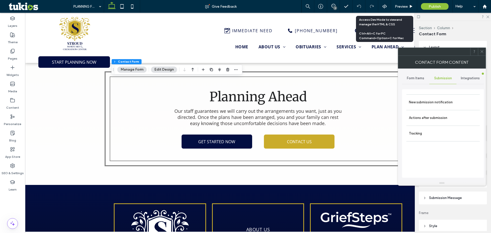
click at [406, 108] on div "New submission notification Actions after submission Tracking" at bounding box center [443, 133] width 82 height 88
click at [408, 106] on div "New submission notification" at bounding box center [442, 102] width 73 height 16
click at [412, 100] on label "New submission notification" at bounding box center [443, 102] width 68 height 10
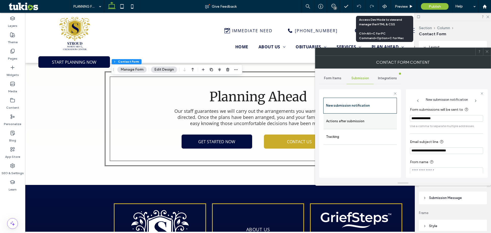
click at [379, 120] on label "Actions after submission" at bounding box center [360, 121] width 68 height 10
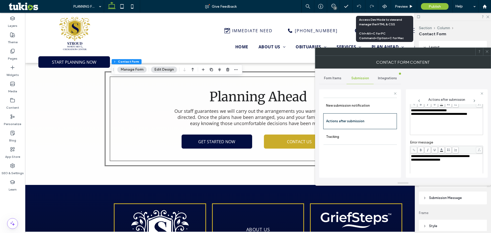
scroll to position [88, 0]
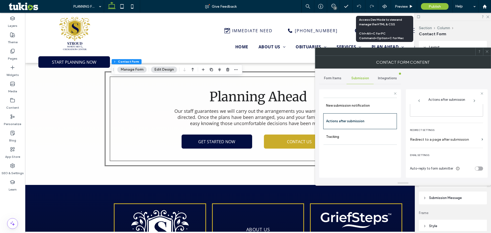
drag, startPoint x: 478, startPoint y: 171, endPoint x: 478, endPoint y: 168, distance: 2.9
click at [478, 170] on div "Auto-reply to form submitter" at bounding box center [446, 168] width 73 height 9
click at [477, 167] on div "toggle" at bounding box center [479, 168] width 8 height 4
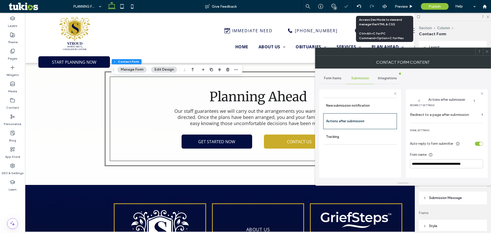
scroll to position [114, 0]
click at [453, 166] on input "**********" at bounding box center [446, 163] width 73 height 9
click at [479, 144] on div "toggle" at bounding box center [481, 143] width 4 height 4
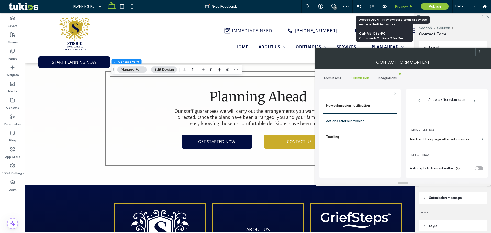
click at [407, 8] on span "Preview" at bounding box center [401, 6] width 13 height 4
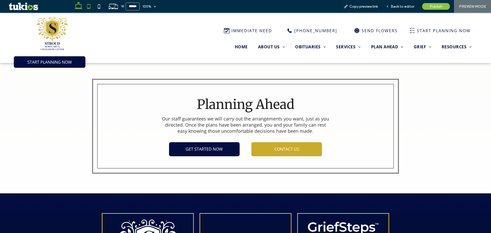
click at [88, 5] on icon at bounding box center [89, 6] width 10 height 10
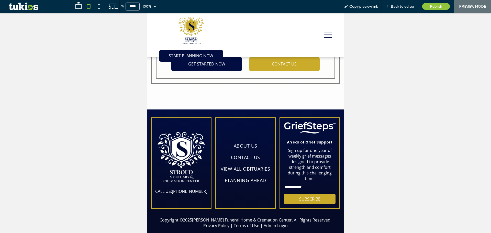
drag, startPoint x: 99, startPoint y: 7, endPoint x: 118, endPoint y: 12, distance: 19.8
click at [99, 7] on icon at bounding box center [99, 6] width 10 height 10
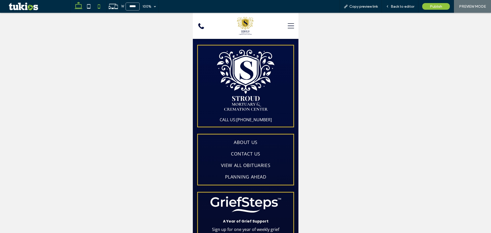
click at [80, 9] on use at bounding box center [79, 5] width 8 height 7
type input "******"
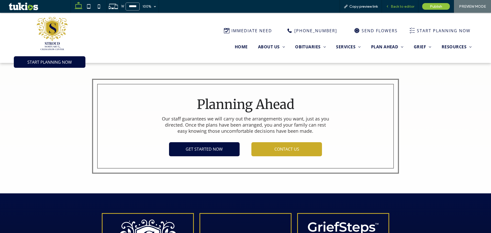
click at [401, 5] on span "Back to editor" at bounding box center [403, 6] width 24 height 4
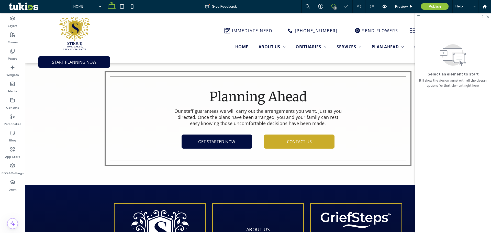
click at [334, 4] on use at bounding box center [333, 6] width 4 height 4
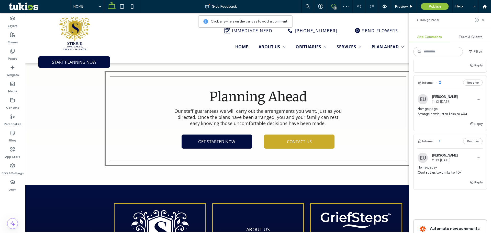
scroll to position [91, 0]
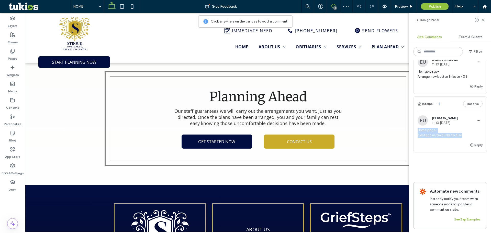
drag, startPoint x: 443, startPoint y: 133, endPoint x: 461, endPoint y: 133, distance: 17.4
click at [461, 133] on div "Home page- Contact us text links to 404" at bounding box center [450, 135] width 65 height 14
copy span "Home page- Contact us text links to 404"
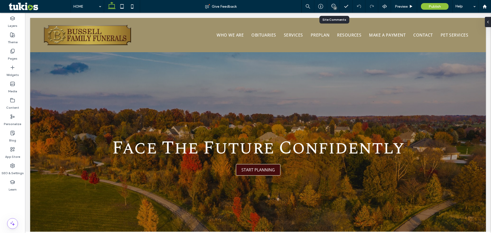
click at [334, 4] on div "6" at bounding box center [333, 6] width 13 height 13
click at [334, 6] on use at bounding box center [333, 6] width 4 height 4
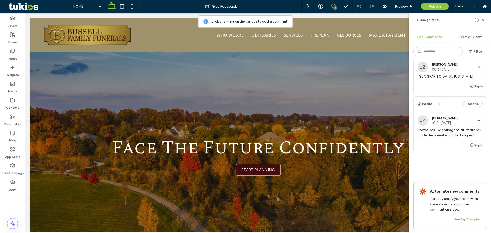
scroll to position [385, 0]
click at [451, 128] on span "Photos look like garbage at full width so I made them smaller and left aligned." at bounding box center [450, 133] width 65 height 10
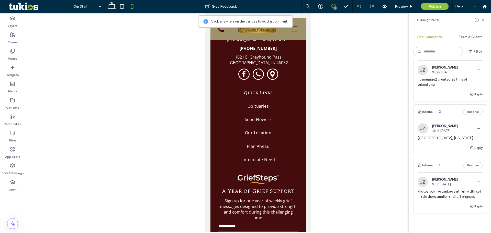
scroll to position [308, 0]
click at [432, 140] on span "[GEOGRAPHIC_DATA], [US_STATE]" at bounding box center [450, 137] width 65 height 5
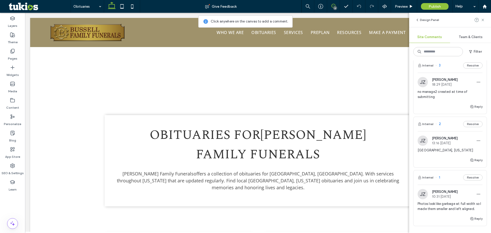
scroll to position [282, 0]
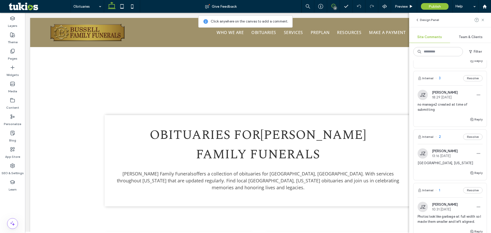
click at [431, 112] on span "no manage2 created at time of submitting" at bounding box center [450, 107] width 65 height 10
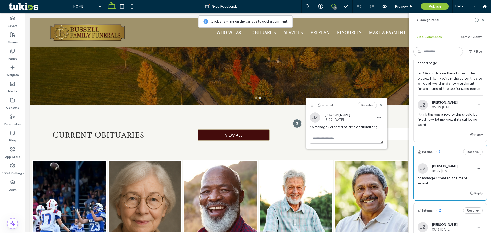
scroll to position [206, 0]
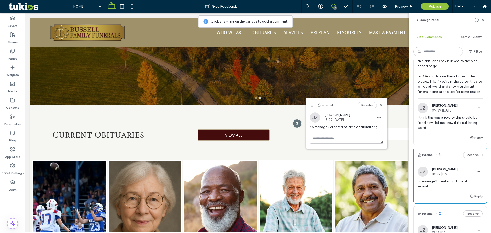
click at [440, 128] on span "I think this was a revert- this should be fixed now- let me know if its still b…" at bounding box center [450, 122] width 65 height 15
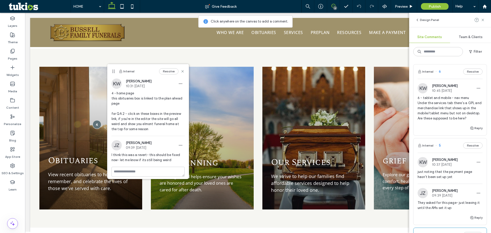
scroll to position [0, 0]
click at [441, 102] on span "6 - tablet and mobile - nav menu Under the services tab there's a GPL and merch…" at bounding box center [450, 109] width 65 height 26
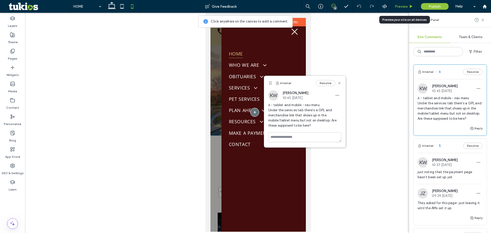
click at [409, 7] on icon at bounding box center [411, 7] width 4 height 4
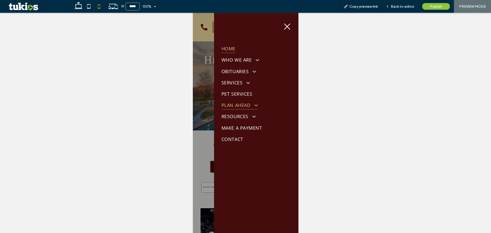
click at [241, 103] on span "PLAN AHEAD" at bounding box center [239, 105] width 36 height 9
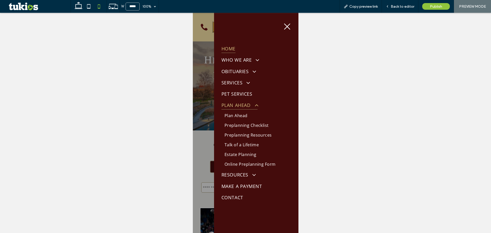
click at [243, 103] on span "PLAN AHEAD" at bounding box center [239, 105] width 36 height 9
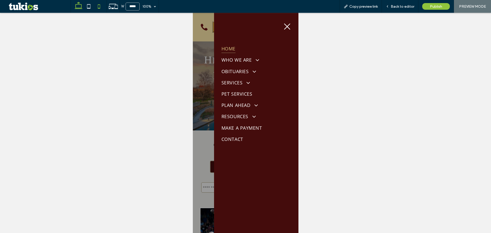
click at [74, 5] on icon at bounding box center [78, 6] width 10 height 10
type input "******"
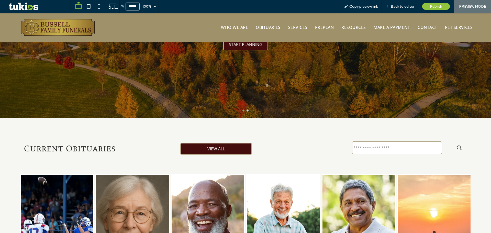
scroll to position [128, 0]
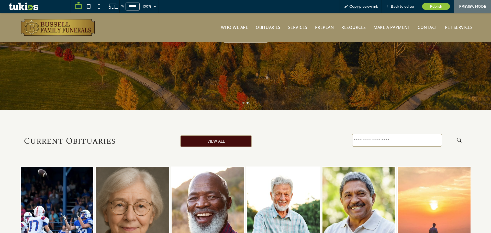
click at [381, 141] on input "text" at bounding box center [397, 140] width 90 height 13
type input "*"
click at [457, 138] on button "submit" at bounding box center [461, 140] width 8 height 5
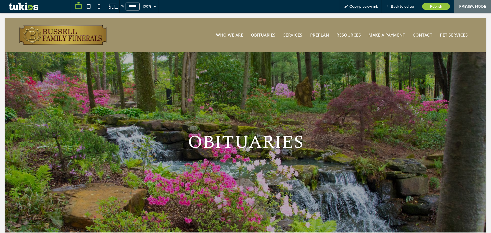
scroll to position [0, 0]
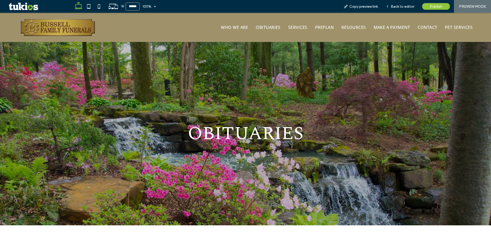
scroll to position [148, 0]
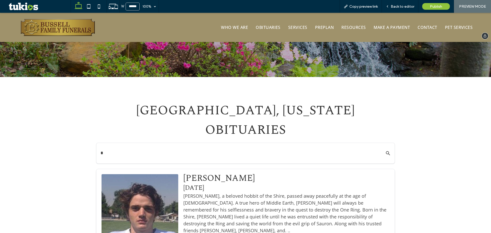
click at [53, 30] on img at bounding box center [57, 27] width 75 height 18
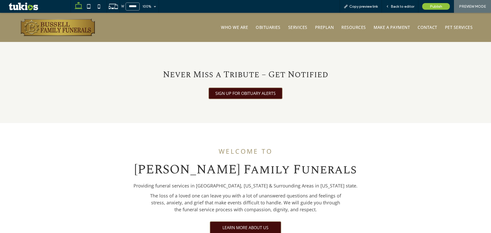
scroll to position [384, 0]
drag, startPoint x: 259, startPoint y: 94, endPoint x: 257, endPoint y: 91, distance: 3.5
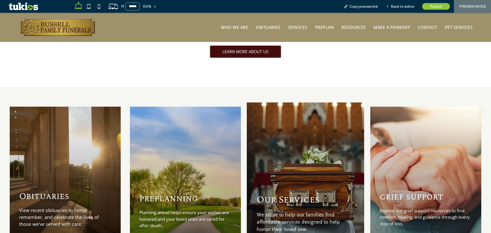
scroll to position [639, 0]
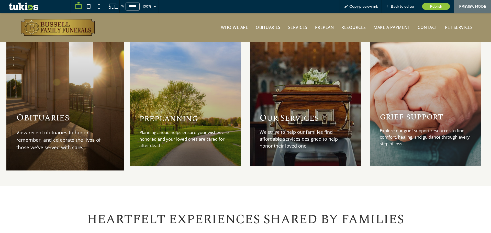
click at [85, 86] on div "Obituaries View recent obituaries to honor, remember, and celebrate the lives o…" at bounding box center [64, 96] width 117 height 148
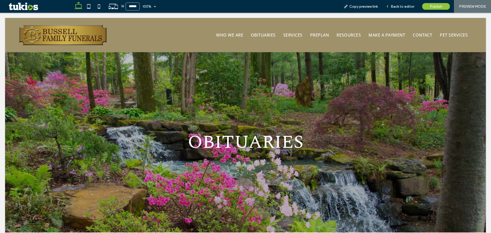
scroll to position [0, 0]
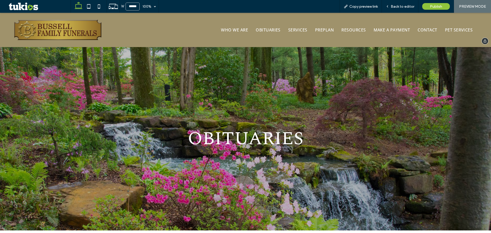
drag, startPoint x: 61, startPoint y: 30, endPoint x: 68, endPoint y: 47, distance: 18.9
click at [61, 30] on img at bounding box center [58, 29] width 88 height 21
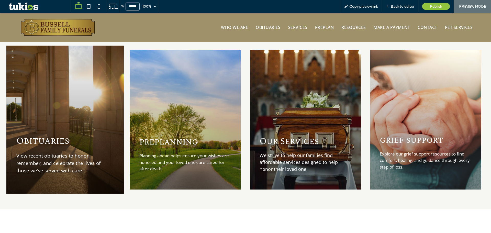
scroll to position [614, 0]
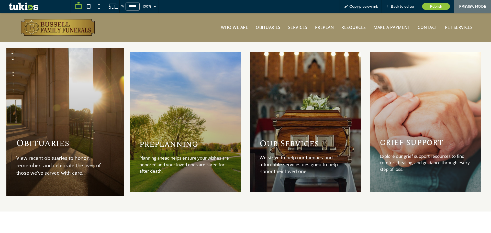
click at [67, 85] on div "Obituaries View recent obituaries to honor, remember, and celebrate the lives o…" at bounding box center [64, 122] width 117 height 148
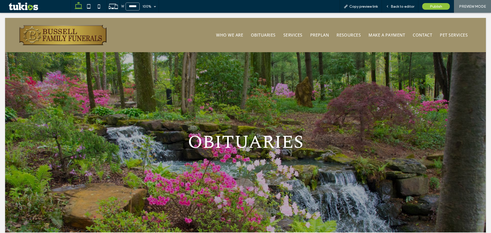
scroll to position [0, 0]
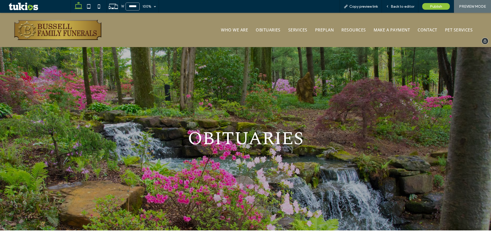
click at [58, 37] on img at bounding box center [58, 29] width 88 height 21
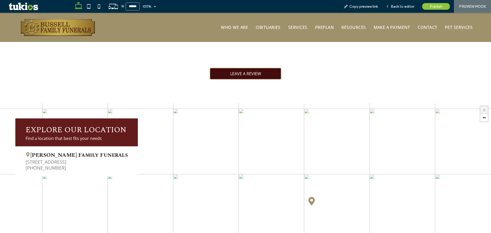
scroll to position [869, 0]
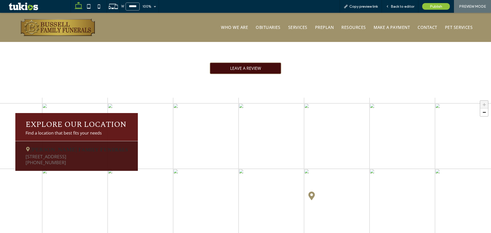
click at [117, 147] on span "[PERSON_NAME] Family Funerals" at bounding box center [77, 149] width 102 height 7
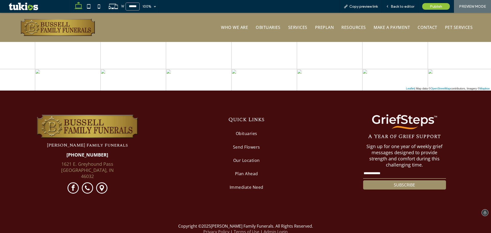
scroll to position [1081, 0]
drag, startPoint x: 248, startPoint y: 180, endPoint x: 209, endPoint y: 113, distance: 77.2
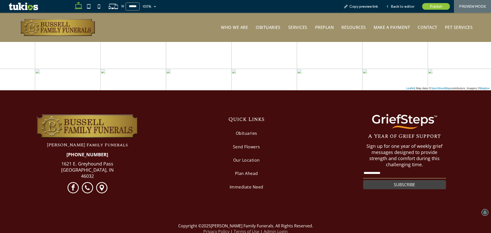
drag, startPoint x: 383, startPoint y: 169, endPoint x: 382, endPoint y: 176, distance: 7.5
click at [383, 171] on input "email" at bounding box center [404, 173] width 83 height 10
type input "***"
click at [376, 183] on button "SUBSCRIBE" at bounding box center [404, 184] width 83 height 9
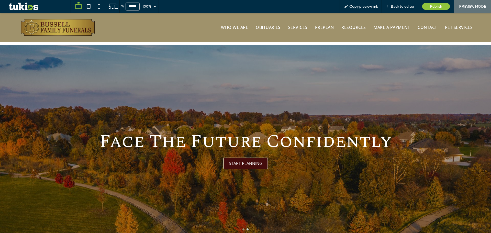
scroll to position [0, 0]
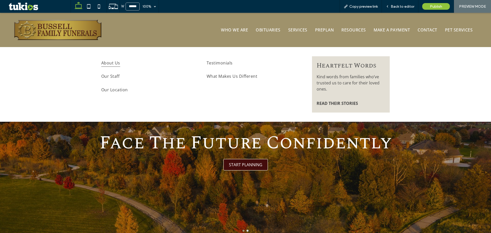
click at [109, 64] on span "About Us" at bounding box center [110, 63] width 19 height 8
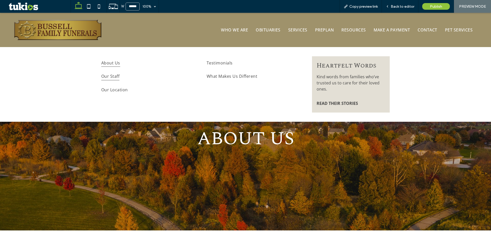
click at [110, 73] on span "Our Staff" at bounding box center [110, 76] width 18 height 8
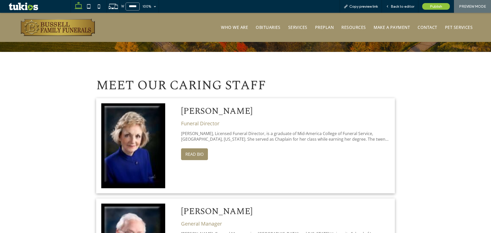
scroll to position [174, 0]
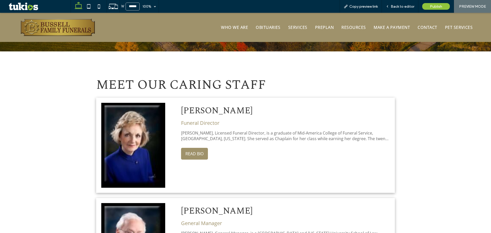
click at [196, 151] on button "READ BIO" at bounding box center [194, 154] width 27 height 12
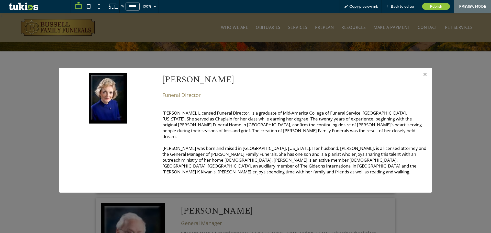
click at [440, 125] on div "> × Donna R. Bussell Funeral Director Donna R. Bussell, Licensed Funeral Direct…" at bounding box center [245, 123] width 491 height 220
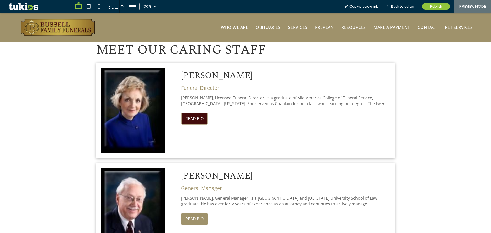
scroll to position [276, 0]
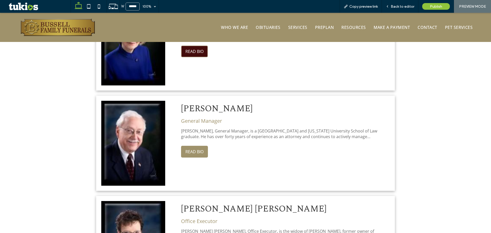
click at [196, 155] on button "READ BIO" at bounding box center [194, 152] width 27 height 12
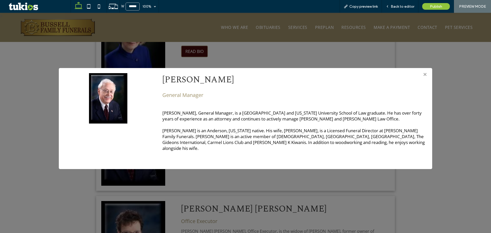
click at [434, 178] on div "> × Ronald L. Bussell General Manager Ronald L. Bussell, General Manager, is a …" at bounding box center [245, 123] width 491 height 220
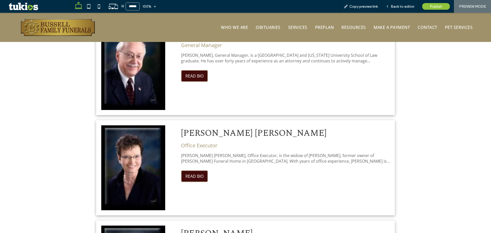
scroll to position [353, 0]
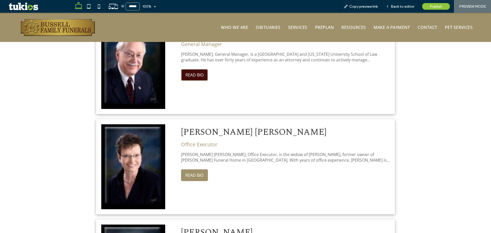
click at [204, 175] on button "READ BIO" at bounding box center [194, 175] width 27 height 12
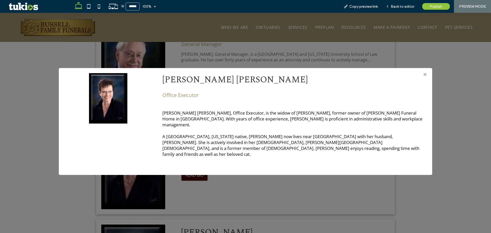
click at [239, 208] on div "> × Diane L. Smith Duncan Office Executor Diane L. Smith Duncan, Office Executo…" at bounding box center [245, 123] width 491 height 220
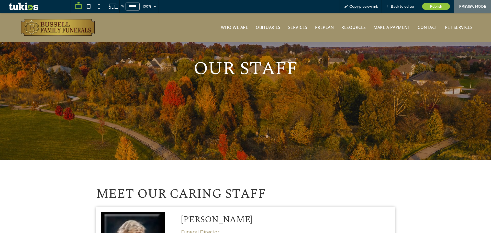
scroll to position [0, 0]
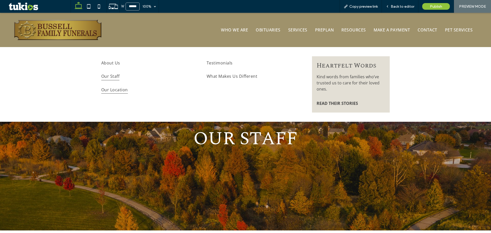
click at [127, 92] on link "Our Location" at bounding box center [140, 89] width 78 height 13
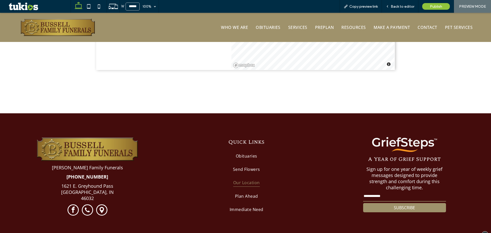
scroll to position [351, 0]
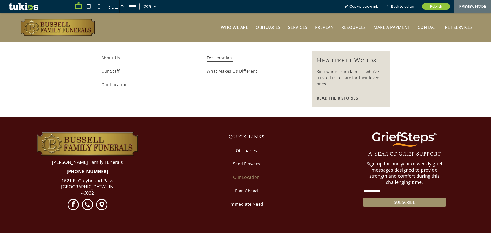
click at [208, 59] on span "Testimonials" at bounding box center [220, 58] width 26 height 8
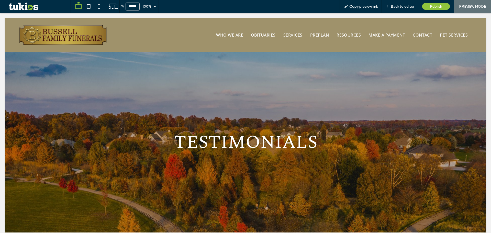
scroll to position [0, 0]
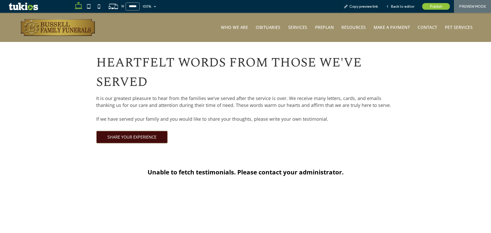
scroll to position [199, 0]
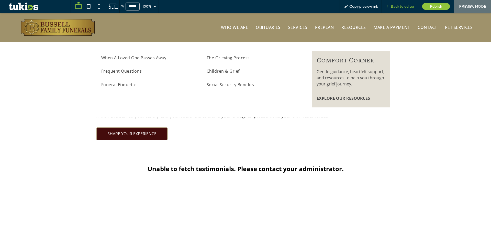
click at [402, 4] on div "Back to editor" at bounding box center [400, 6] width 37 height 13
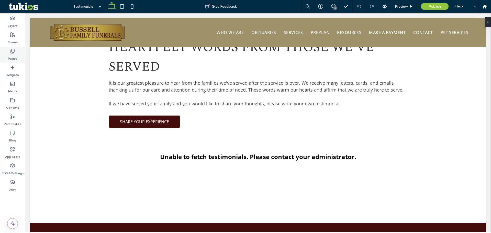
click at [18, 53] on div "Pages" at bounding box center [12, 55] width 25 height 16
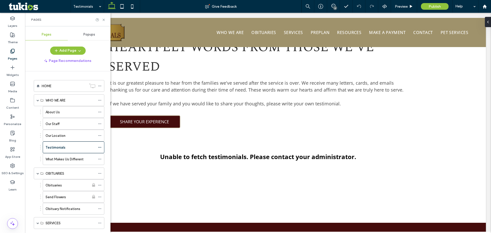
click at [84, 33] on span "Popups" at bounding box center [89, 34] width 12 height 4
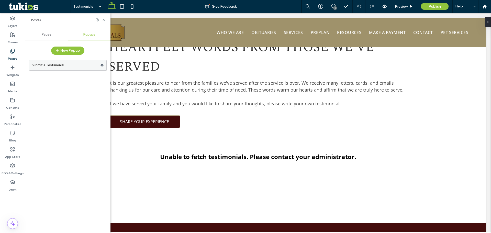
click at [54, 64] on label "Submit a Testimonial" at bounding box center [66, 65] width 69 height 10
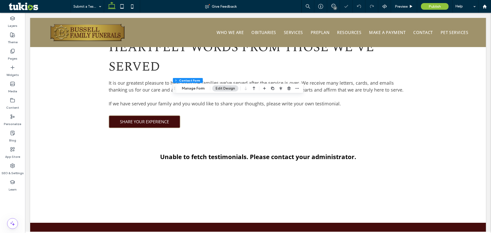
type input "*"
type input "***"
type input "*"
type input "***"
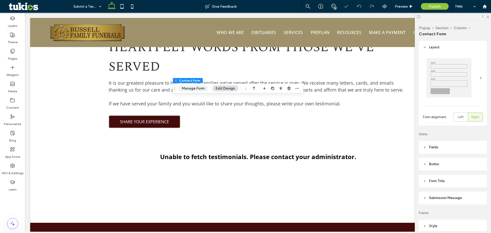
click at [187, 86] on button "Manage Form" at bounding box center [192, 88] width 29 height 6
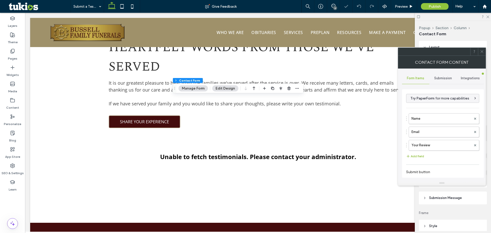
click at [440, 77] on span "Submission" at bounding box center [443, 78] width 18 height 4
click at [425, 101] on label "New submission notification" at bounding box center [443, 102] width 68 height 10
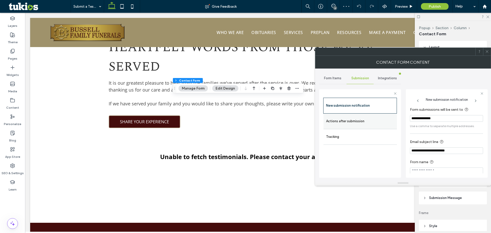
click at [375, 122] on label "Actions after submission" at bounding box center [360, 121] width 68 height 10
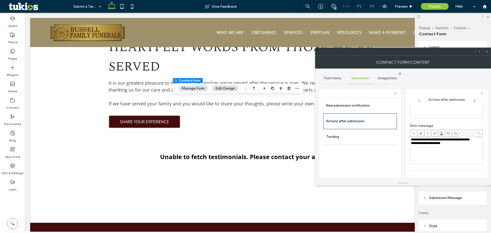
scroll to position [88, 0]
click at [475, 166] on div "toggle" at bounding box center [479, 168] width 8 height 4
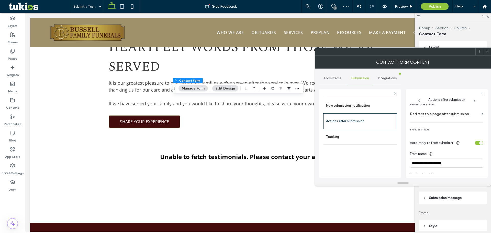
click at [475, 144] on div "toggle" at bounding box center [479, 143] width 8 height 4
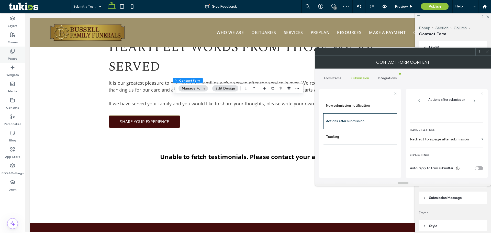
click at [19, 52] on div "Pages" at bounding box center [12, 55] width 25 height 16
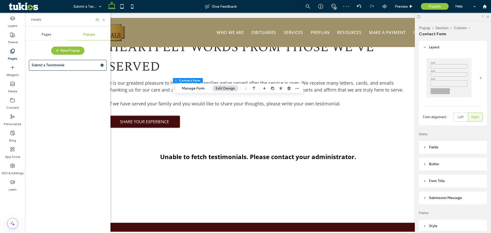
click at [59, 36] on div "Pages" at bounding box center [46, 34] width 43 height 11
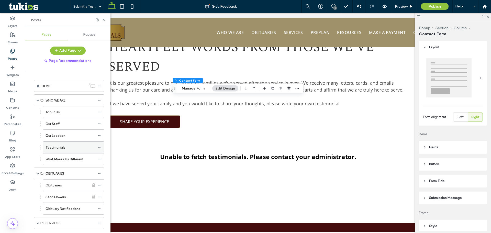
click at [66, 150] on div "Testimonials" at bounding box center [71, 147] width 50 height 5
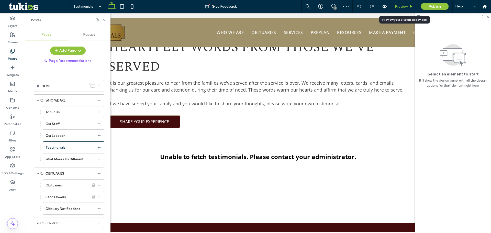
click at [399, 8] on span "Preview" at bounding box center [401, 6] width 13 height 4
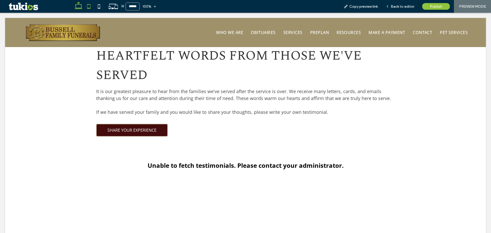
click at [91, 9] on icon at bounding box center [89, 6] width 10 height 10
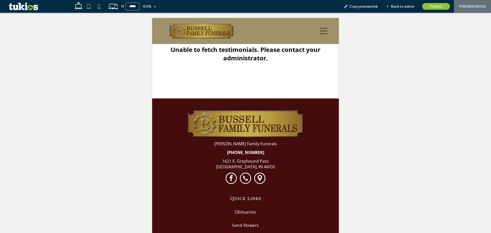
click at [101, 9] on icon at bounding box center [99, 6] width 10 height 10
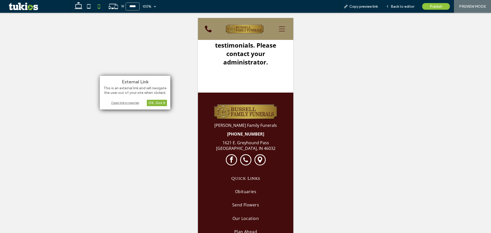
click at [160, 104] on div "OK, Got It" at bounding box center [157, 103] width 20 height 6
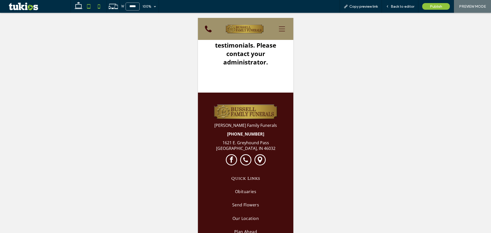
click at [89, 6] on icon at bounding box center [89, 6] width 10 height 10
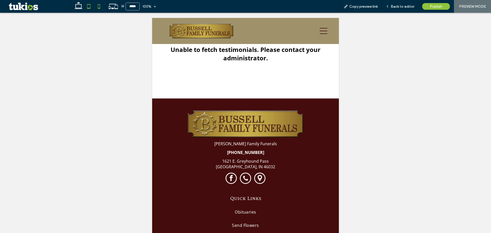
click at [99, 7] on icon at bounding box center [99, 6] width 10 height 10
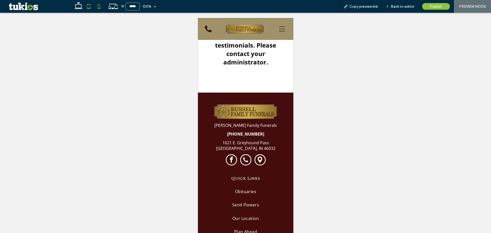
click at [88, 4] on use at bounding box center [88, 6] width 3 height 4
type input "*****"
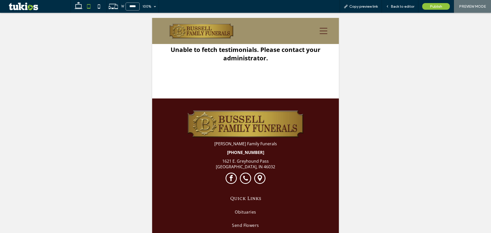
drag, startPoint x: 85, startPoint y: 87, endPoint x: 127, endPoint y: 79, distance: 42.9
click at [85, 87] on div at bounding box center [245, 123] width 491 height 220
click at [394, 7] on span "Back to editor" at bounding box center [403, 6] width 24 height 4
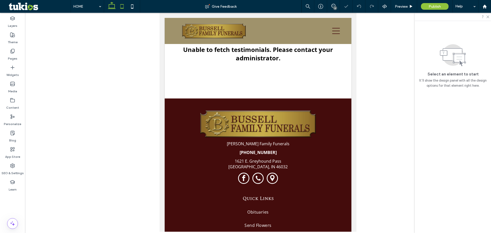
click at [117, 7] on icon at bounding box center [112, 6] width 10 height 10
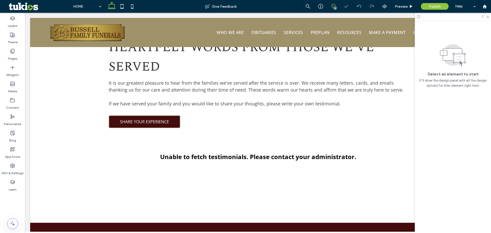
click at [334, 5] on icon at bounding box center [333, 6] width 4 height 4
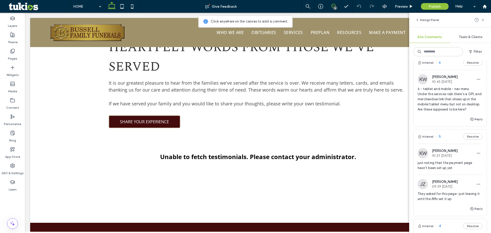
scroll to position [51, 0]
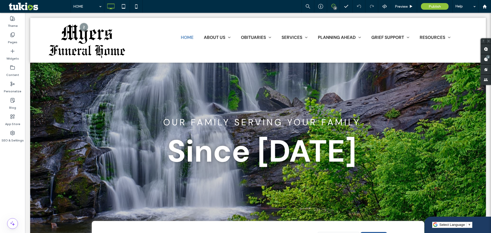
click at [336, 5] on span at bounding box center [333, 6] width 13 height 4
click at [333, 5] on icon at bounding box center [333, 6] width 4 height 4
click at [485, 60] on use at bounding box center [486, 59] width 4 height 4
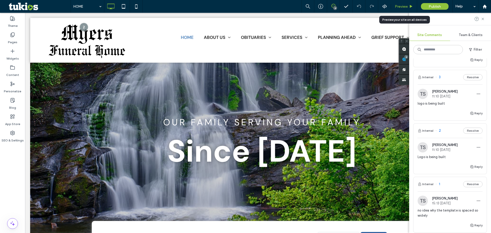
click at [411, 4] on div "Preview" at bounding box center [404, 6] width 26 height 4
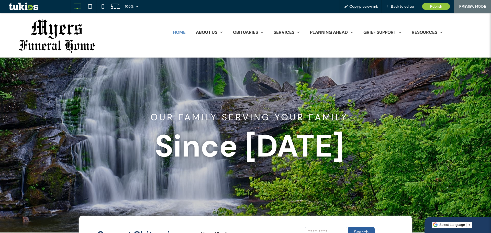
click at [68, 54] on div "Click To Paste HOME ABOUT US OUR HISTORY OUR STAFF OUR LOCATION TESTIMONIALS CO…" at bounding box center [245, 35] width 491 height 45
click at [65, 50] on img at bounding box center [57, 36] width 94 height 36
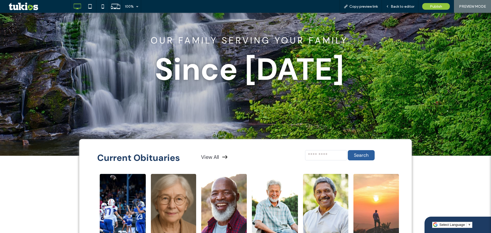
scroll to position [51, 0]
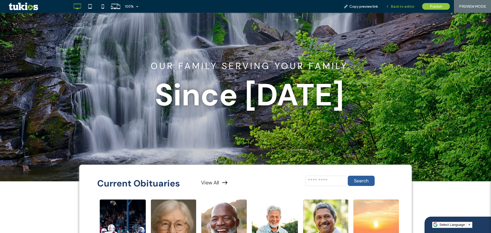
click at [400, 6] on span "Back to editor" at bounding box center [403, 6] width 24 height 4
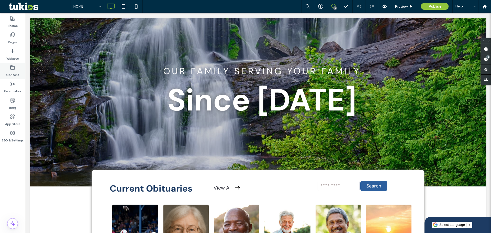
click at [14, 70] on label "Content" at bounding box center [12, 73] width 13 height 7
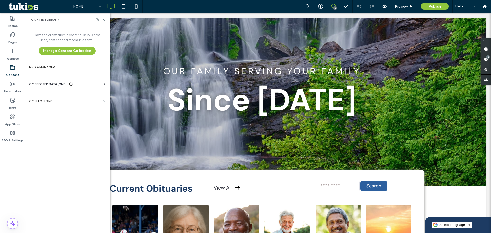
click at [89, 85] on div "CONNECTED DATA (CMS)" at bounding box center [68, 84] width 78 height 5
click at [72, 100] on section "Business Info" at bounding box center [68, 97] width 78 height 12
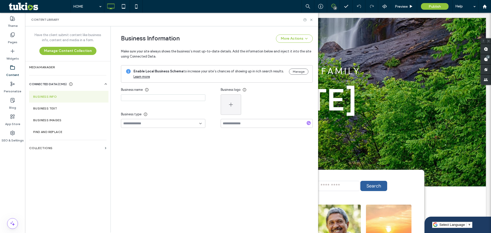
type input "**********"
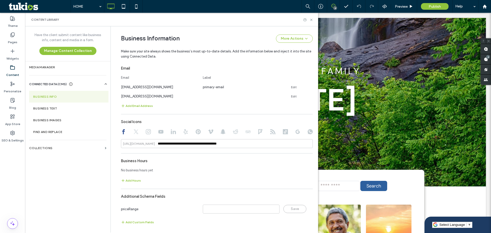
scroll to position [203, 0]
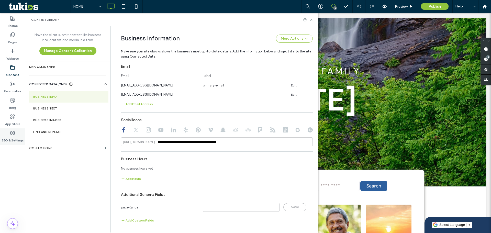
click at [18, 139] on label "SEO & Settings" at bounding box center [13, 139] width 22 height 7
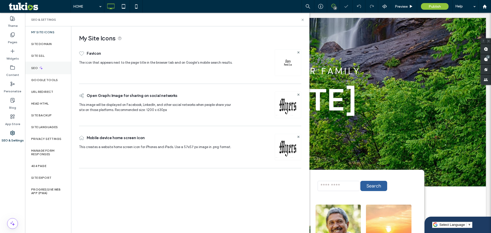
click at [53, 72] on div "SEO" at bounding box center [48, 68] width 46 height 13
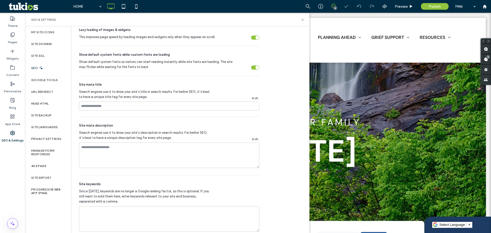
scroll to position [243, 0]
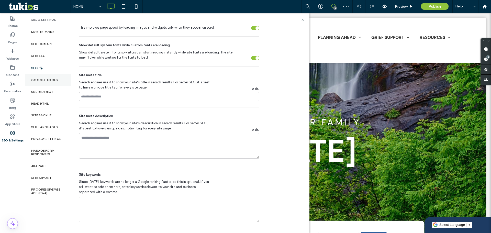
click at [56, 80] on label "Google Tools" at bounding box center [44, 80] width 27 height 4
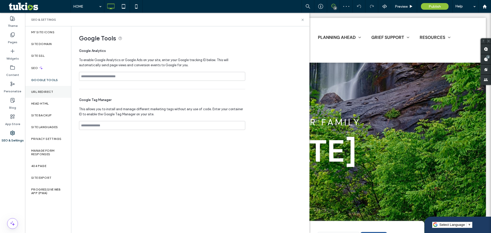
click at [55, 88] on div "URL Redirect" at bounding box center [48, 92] width 46 height 12
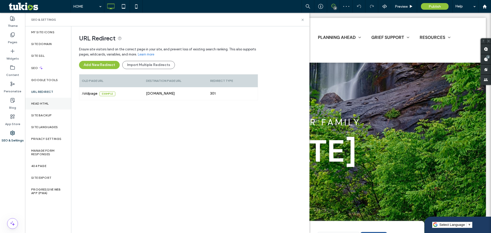
click at [54, 99] on div "Head HTML" at bounding box center [48, 104] width 46 height 12
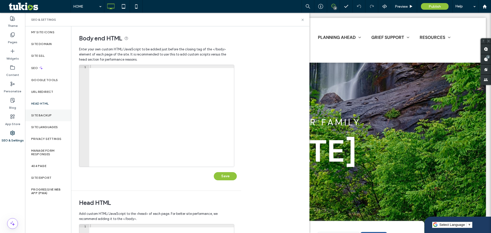
click at [56, 117] on div "Site Backup" at bounding box center [48, 115] width 46 height 12
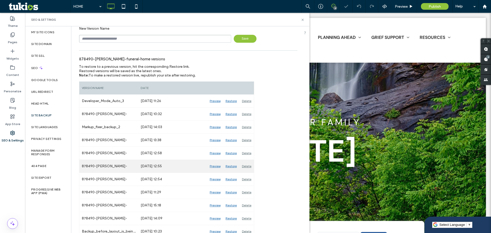
scroll to position [37, 0]
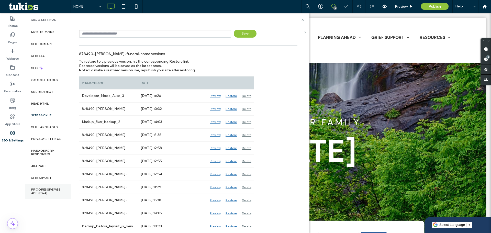
click at [46, 194] on label "Progressive Web App (PWA)" at bounding box center [48, 191] width 34 height 7
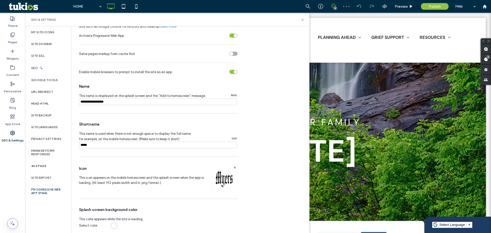
scroll to position [41, 0]
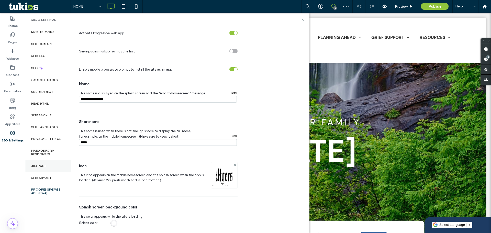
click at [45, 165] on label "404 Page" at bounding box center [38, 166] width 15 height 4
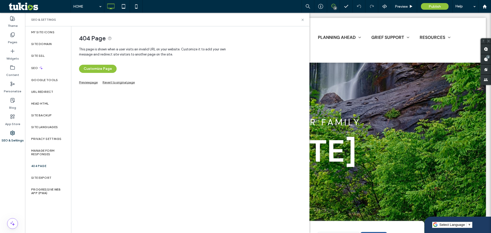
click at [92, 83] on link "Preview page" at bounding box center [88, 81] width 19 height 3
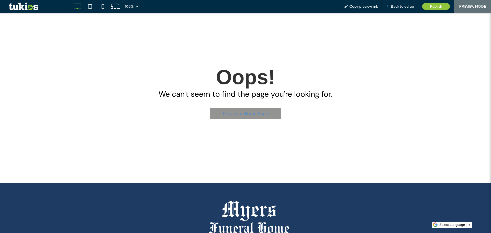
click at [257, 115] on span "Return to Home Page" at bounding box center [245, 113] width 45 height 11
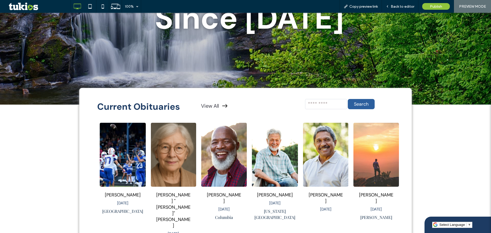
scroll to position [129, 0]
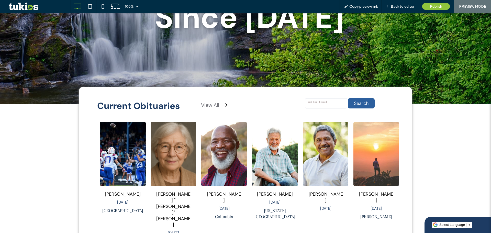
click at [213, 107] on link "View All" at bounding box center [210, 105] width 18 height 7
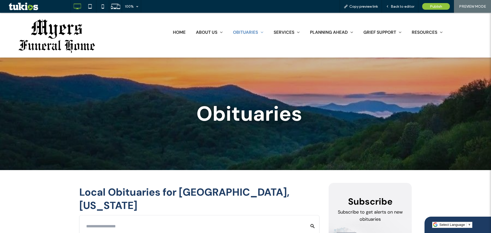
click at [80, 40] on img at bounding box center [57, 36] width 94 height 36
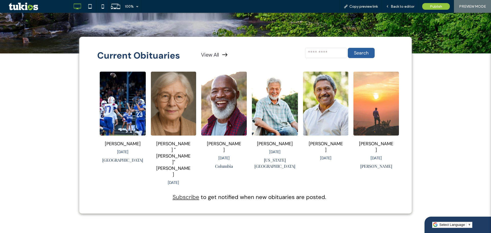
click at [335, 50] on input "text" at bounding box center [326, 53] width 42 height 10
type input "*"
click at [348, 48] on button "Search" at bounding box center [361, 53] width 27 height 10
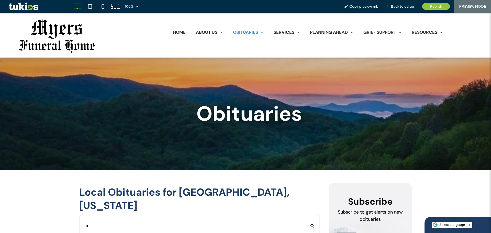
click at [57, 39] on img at bounding box center [57, 36] width 94 height 36
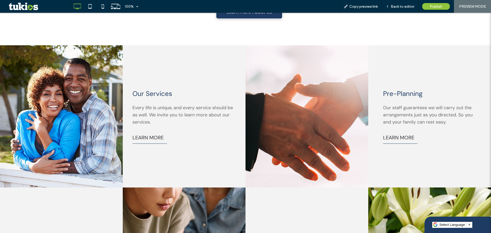
drag, startPoint x: 144, startPoint y: 126, endPoint x: 335, endPoint y: 145, distance: 192.4
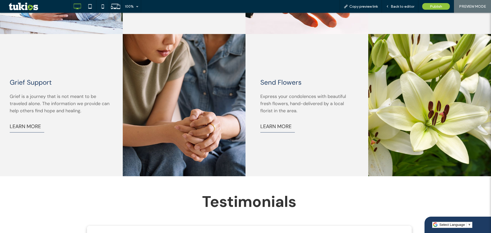
drag, startPoint x: 265, startPoint y: 109, endPoint x: 269, endPoint y: 109, distance: 4.1
click at [215, 105] on div at bounding box center [184, 105] width 115 height 134
click at [213, 91] on div at bounding box center [184, 105] width 115 height 134
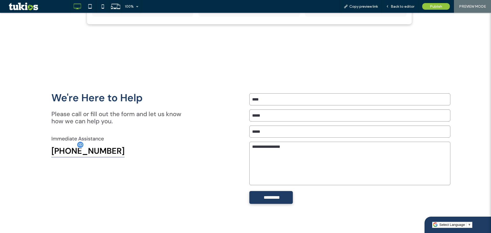
click at [87, 145] on span "[PHONE_NUMBER]" at bounding box center [87, 150] width 73 height 11
click at [407, 6] on span "Back to editor" at bounding box center [403, 6] width 24 height 4
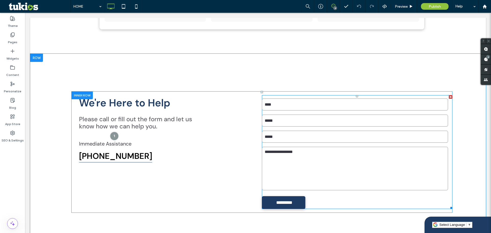
click at [269, 100] on form "Name: Email: Phone: Message: *********" at bounding box center [357, 152] width 191 height 114
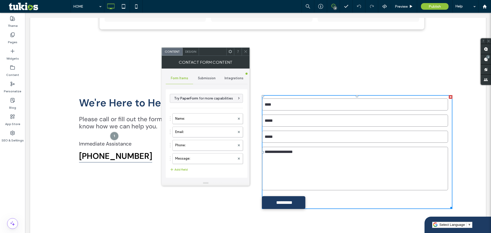
type input "*********"
type input "**********"
click at [214, 81] on div "Submission" at bounding box center [206, 78] width 27 height 11
click at [200, 109] on div "New submission notification" at bounding box center [206, 102] width 73 height 16
click at [187, 106] on label "New submission notification" at bounding box center [207, 102] width 68 height 10
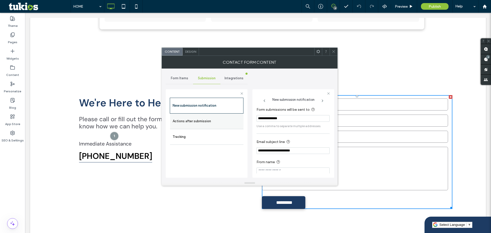
click at [193, 122] on label "Actions after submission" at bounding box center [207, 121] width 68 height 10
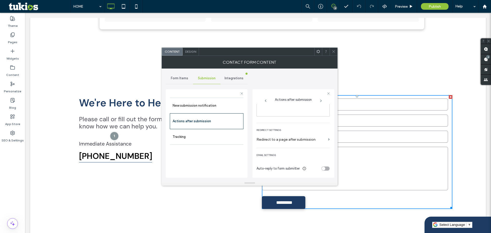
drag, startPoint x: 323, startPoint y: 171, endPoint x: 322, endPoint y: 168, distance: 2.7
click at [322, 171] on div "Auto-reply to form submitter" at bounding box center [292, 168] width 73 height 9
click at [322, 168] on div "toggle" at bounding box center [324, 169] width 4 height 4
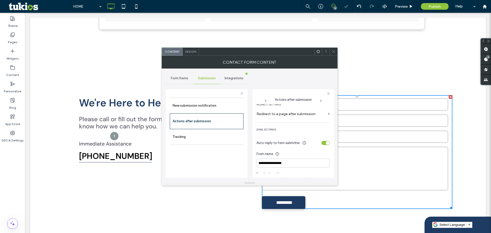
click at [322, 143] on div "toggle" at bounding box center [325, 143] width 8 height 4
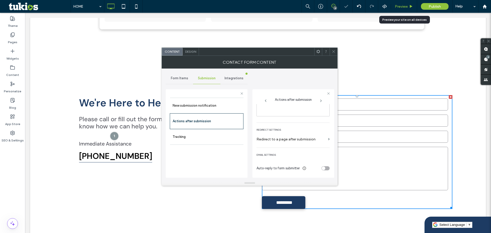
click at [399, 6] on span "Preview" at bounding box center [401, 6] width 13 height 4
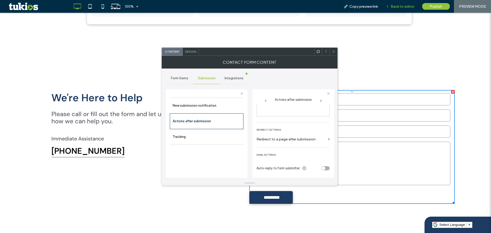
click at [408, 7] on span "Back to editor" at bounding box center [403, 6] width 24 height 4
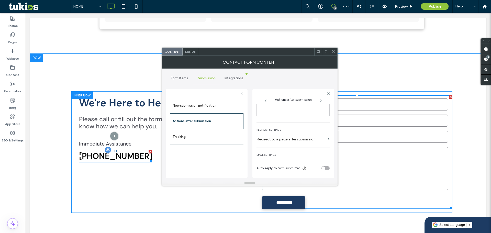
click at [102, 151] on span "[PHONE_NUMBER]" at bounding box center [115, 156] width 73 height 11
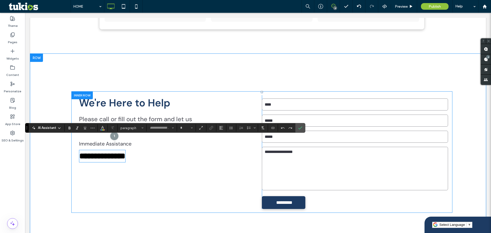
type input "*******"
type input "**"
click at [110, 173] on div "**********" at bounding box center [166, 152] width 191 height 114
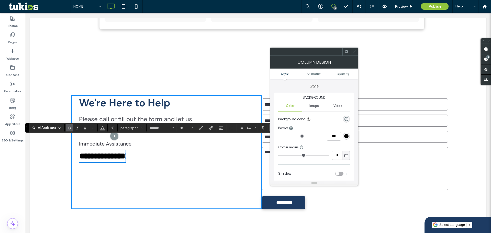
click at [198, 206] on div "**********" at bounding box center [258, 151] width 456 height 194
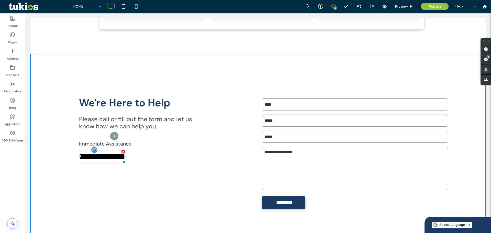
click at [100, 152] on span "**********" at bounding box center [102, 156] width 46 height 8
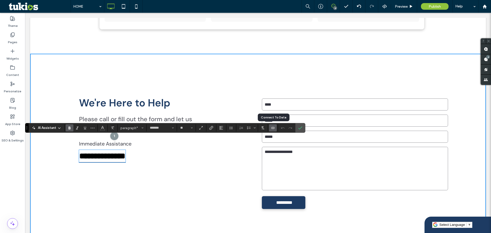
click at [274, 129] on icon "Connect To Data" at bounding box center [273, 128] width 4 height 4
click at [285, 104] on span "Edit Content" at bounding box center [283, 105] width 20 height 5
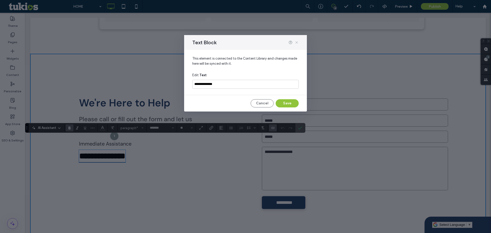
click at [296, 42] on icon at bounding box center [297, 42] width 4 height 4
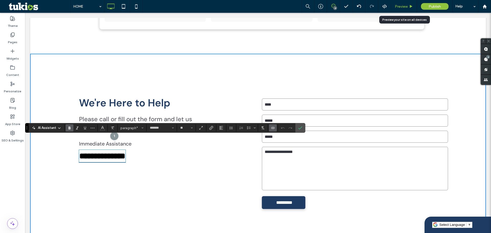
click at [407, 6] on span "Preview" at bounding box center [401, 6] width 13 height 4
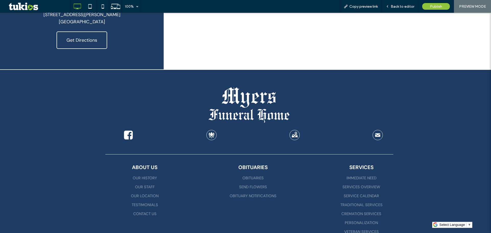
scroll to position [1458, 0]
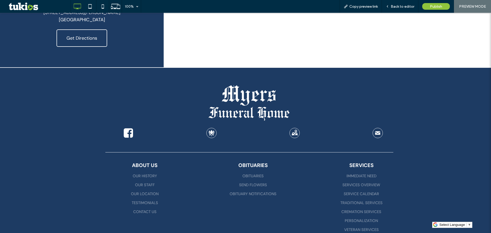
drag, startPoint x: 126, startPoint y: 119, endPoint x: 191, endPoint y: 124, distance: 65.4
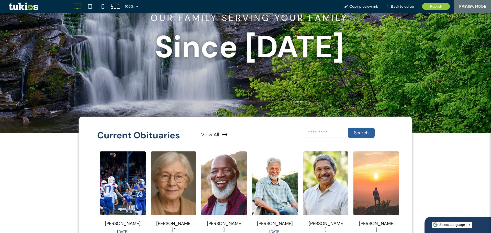
scroll to position [0, 0]
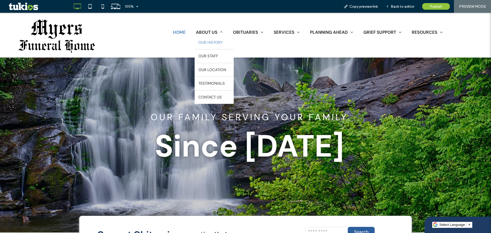
click at [204, 43] on span "OUR HISTORY" at bounding box center [210, 43] width 24 height 6
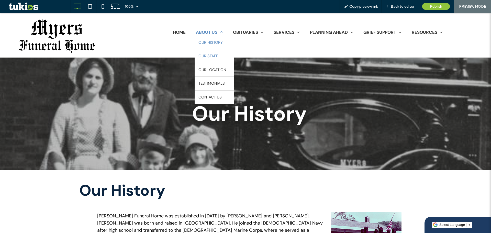
click at [222, 53] on link "OUR STAFF" at bounding box center [214, 56] width 39 height 14
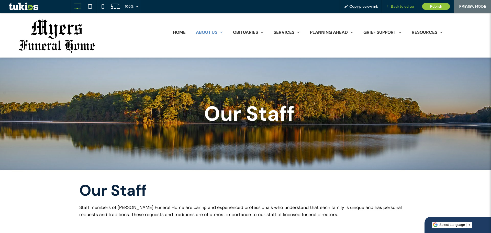
click at [396, 6] on span "Back to editor" at bounding box center [403, 6] width 24 height 4
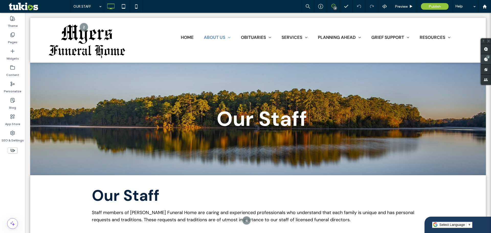
click at [486, 62] on span at bounding box center [486, 59] width 10 height 10
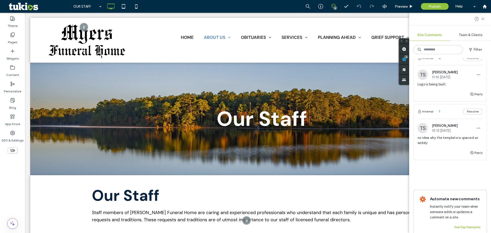
scroll to position [128, 0]
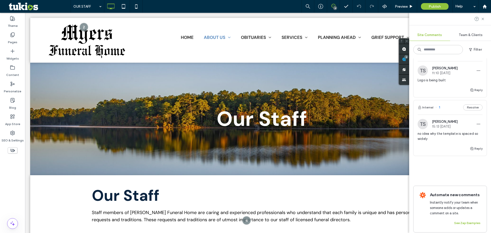
click at [444, 135] on span "no idea why the template is spaced so widely" at bounding box center [450, 136] width 65 height 10
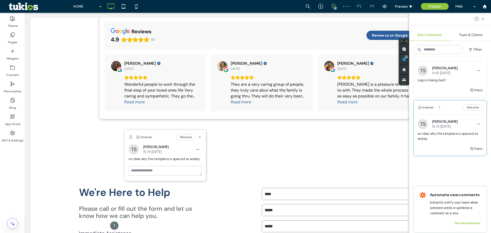
scroll to position [102, 0]
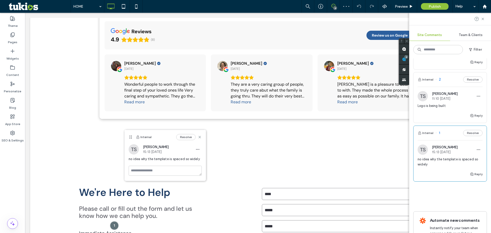
click at [433, 105] on span "Logo is being built" at bounding box center [450, 105] width 65 height 5
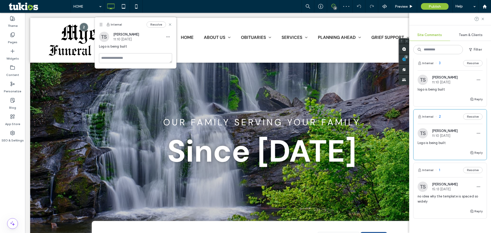
scroll to position [51, 0]
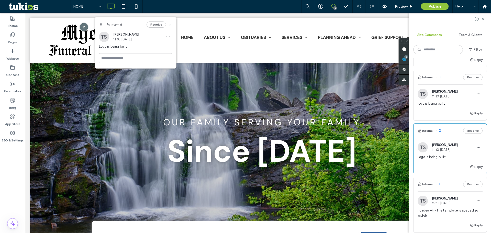
click at [437, 104] on span "logo is being built" at bounding box center [450, 103] width 65 height 5
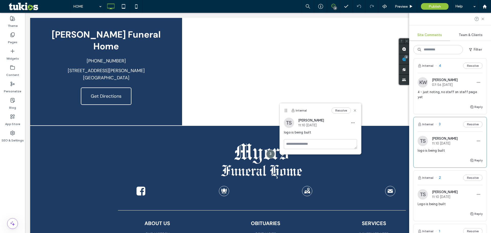
scroll to position [0, 0]
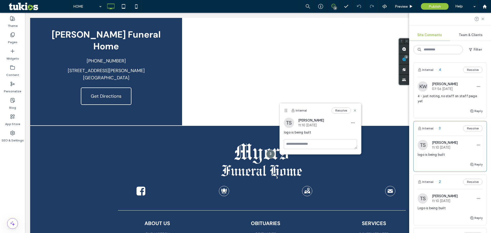
click at [440, 96] on span "4 - just noting, no staff on staff page yet" at bounding box center [450, 99] width 65 height 10
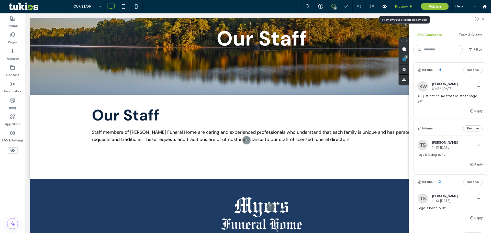
click at [409, 4] on div "Preview" at bounding box center [404, 6] width 26 height 4
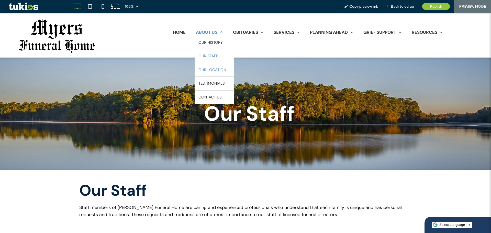
click at [216, 66] on link "OUR LOCATION" at bounding box center [214, 70] width 39 height 14
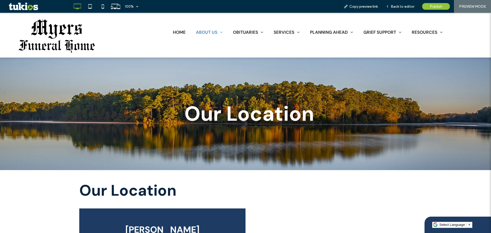
scroll to position [179, 0]
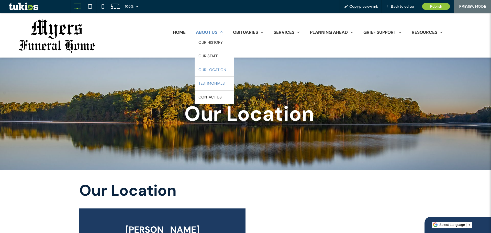
click at [223, 86] on link "TESTIMONIALS" at bounding box center [214, 84] width 39 height 14
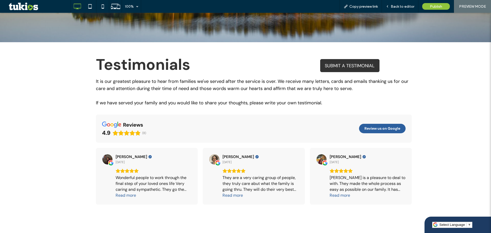
click at [353, 61] on span "SUBMIT A TESTIMONIAL" at bounding box center [350, 65] width 50 height 11
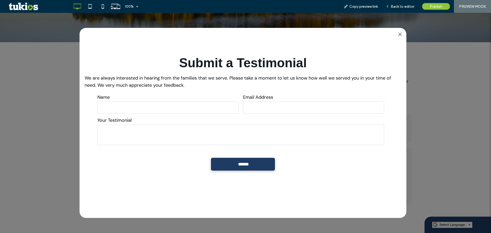
click at [230, 108] on input "text" at bounding box center [167, 108] width 141 height 12
type input "***"
type textarea "****"
click at [412, 74] on div at bounding box center [245, 123] width 491 height 220
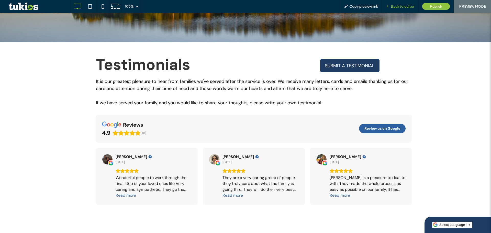
click at [406, 6] on span "Back to editor" at bounding box center [403, 6] width 24 height 4
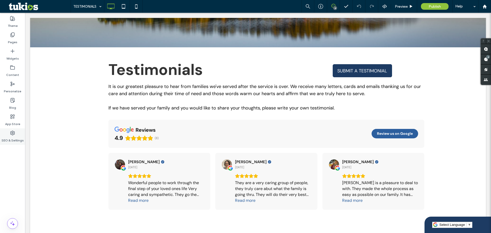
click at [12, 130] on div "SEO & Settings" at bounding box center [12, 136] width 25 height 16
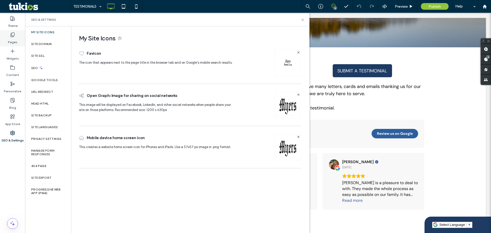
click at [14, 37] on icon at bounding box center [12, 34] width 5 height 5
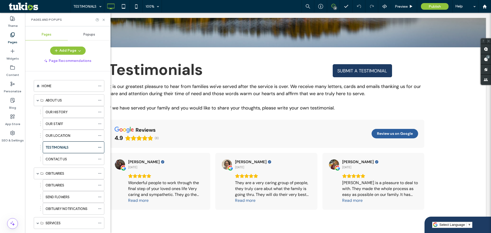
click at [87, 35] on span "My Site Icons" at bounding box center [190, 39] width 222 height 8
click at [101, 37] on div "Popups" at bounding box center [89, 34] width 43 height 11
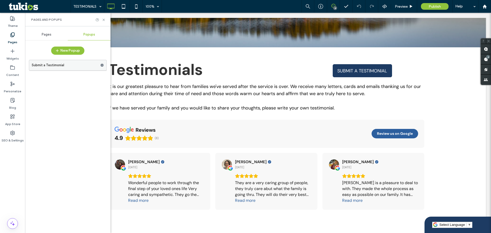
click at [65, 62] on label "Submit a Testimonial" at bounding box center [66, 65] width 69 height 10
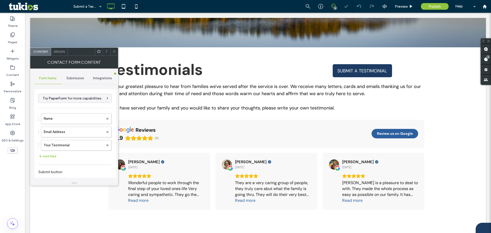
click at [74, 77] on span "Submission" at bounding box center [75, 78] width 18 height 4
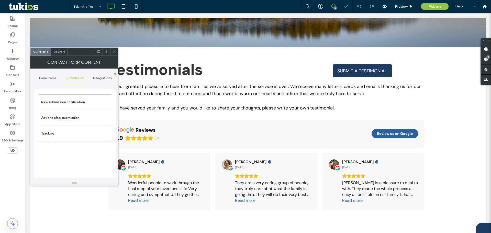
click at [76, 107] on label "New submission notification" at bounding box center [75, 102] width 68 height 10
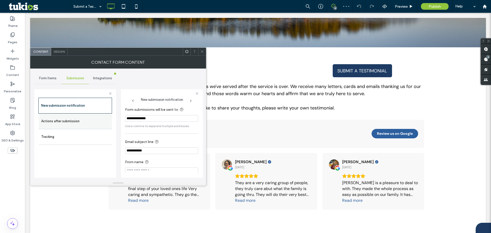
click at [62, 120] on label "Actions after submission" at bounding box center [75, 121] width 68 height 10
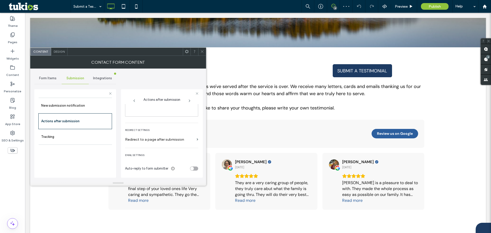
click at [192, 167] on div "toggle" at bounding box center [194, 168] width 8 height 4
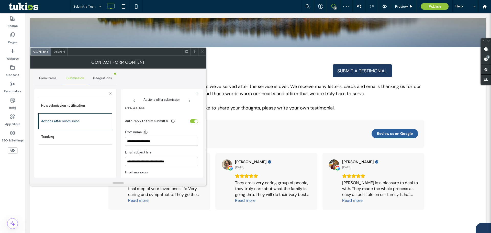
scroll to position [139, 0]
click at [191, 115] on div "Auto-reply to form submitter" at bounding box center [161, 117] width 73 height 9
click at [191, 115] on div "toggle" at bounding box center [194, 117] width 8 height 4
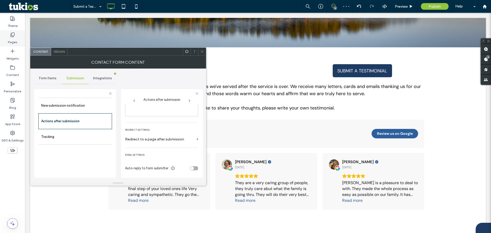
click at [18, 41] on div "Pages" at bounding box center [12, 38] width 25 height 16
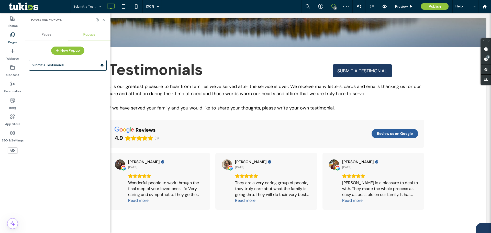
click at [54, 37] on div "Pages" at bounding box center [46, 34] width 43 height 11
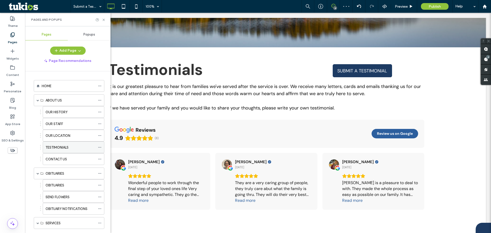
click at [72, 145] on div "TESTIMONIALS" at bounding box center [71, 147] width 50 height 5
click at [410, 4] on div "Preview" at bounding box center [404, 6] width 26 height 4
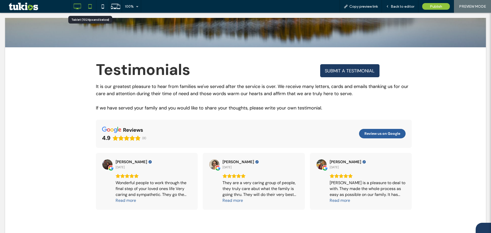
click at [92, 4] on icon at bounding box center [90, 6] width 10 height 10
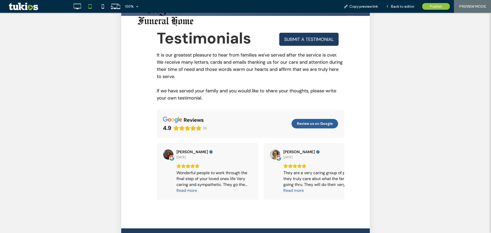
scroll to position [26, 0]
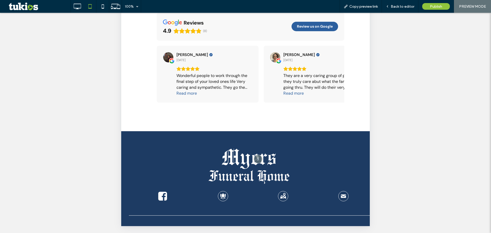
scroll to position [124, 0]
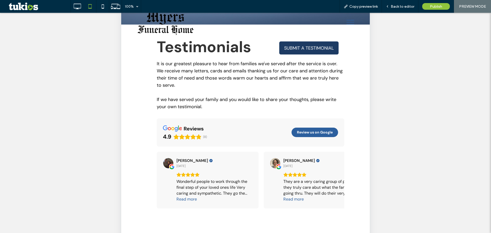
scroll to position [51, 0]
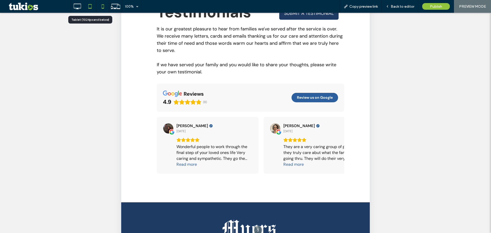
click at [100, 5] on icon at bounding box center [103, 6] width 10 height 10
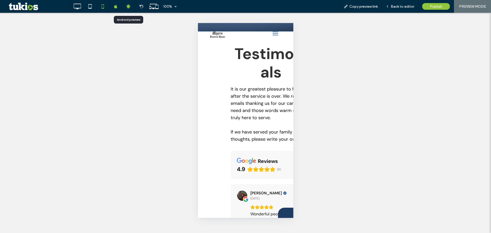
click at [128, 8] on icon at bounding box center [128, 6] width 5 height 5
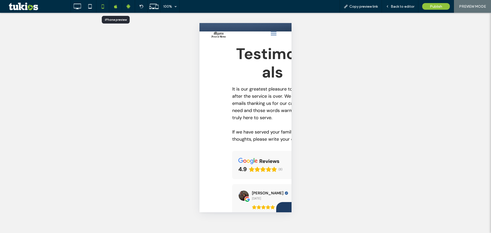
click at [117, 7] on icon at bounding box center [116, 7] width 4 height 4
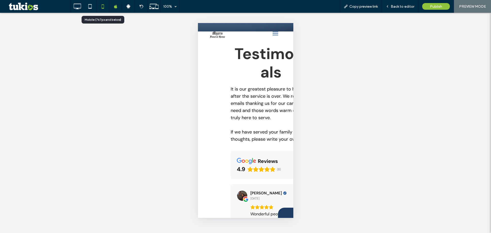
click at [104, 8] on use at bounding box center [103, 6] width 2 height 4
click at [94, 7] on icon at bounding box center [90, 6] width 10 height 10
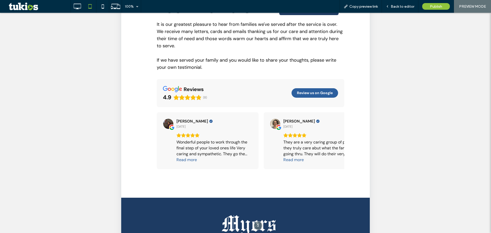
scroll to position [124, 0]
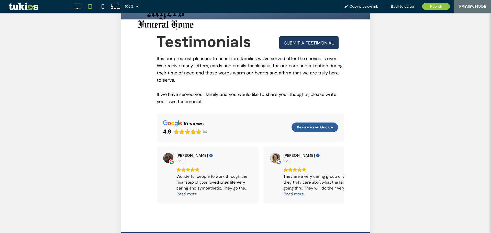
scroll to position [21, 0]
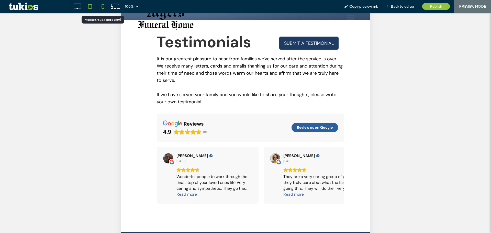
click at [105, 7] on icon at bounding box center [103, 6] width 10 height 10
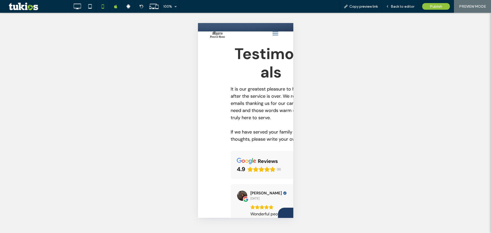
click at [118, 124] on div "Unhide? Yes Unhide? Yes Unhide? Yes Unhide? Yes Unhide? Yes Unhide? Yes Unhide?…" at bounding box center [245, 123] width 491 height 220
click at [86, 5] on icon at bounding box center [90, 6] width 10 height 10
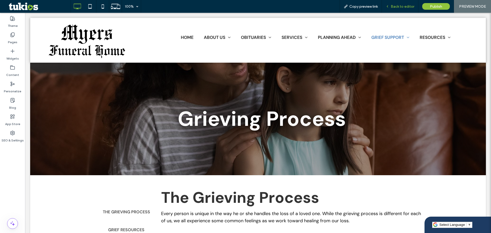
click at [391, 3] on div "Back to editor" at bounding box center [400, 6] width 37 height 13
click at [404, 8] on span "Back to editor" at bounding box center [403, 6] width 24 height 4
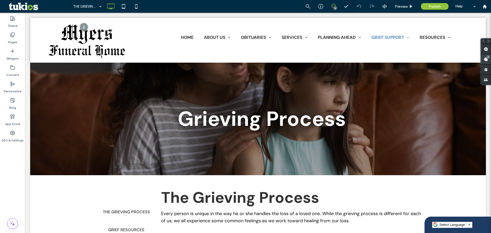
click at [484, 59] on use at bounding box center [486, 59] width 4 height 4
